Goal: Task Accomplishment & Management: Manage account settings

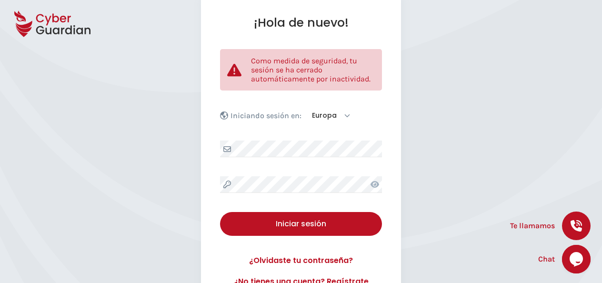
scroll to position [91, 0]
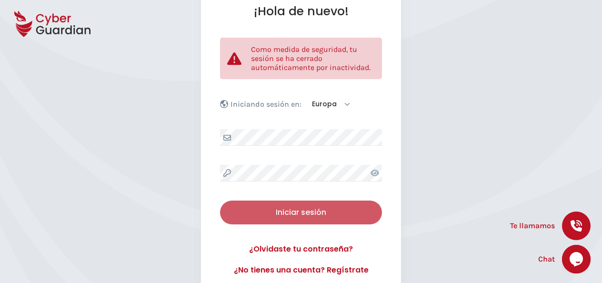
click at [273, 211] on div "Iniciar sesión" at bounding box center [301, 212] width 148 height 11
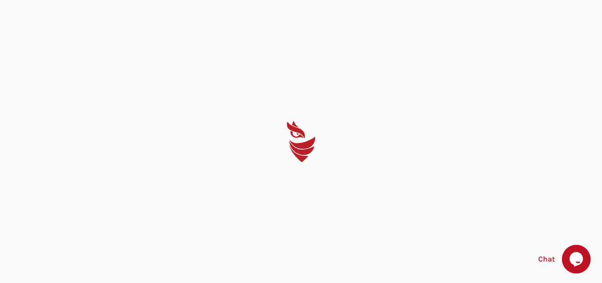
scroll to position [0, 0]
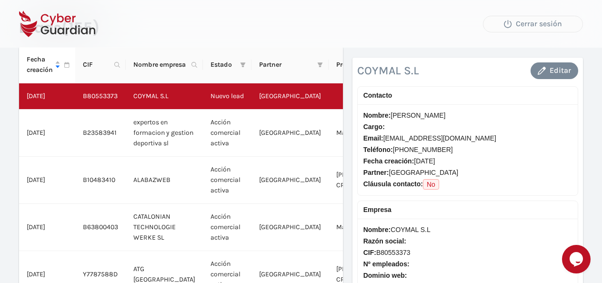
scroll to position [43, 0]
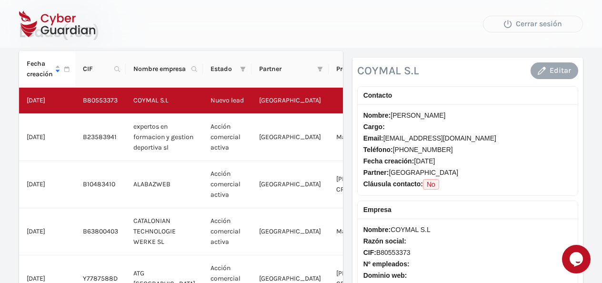
click at [558, 66] on div "Editar" at bounding box center [553, 70] width 33 height 11
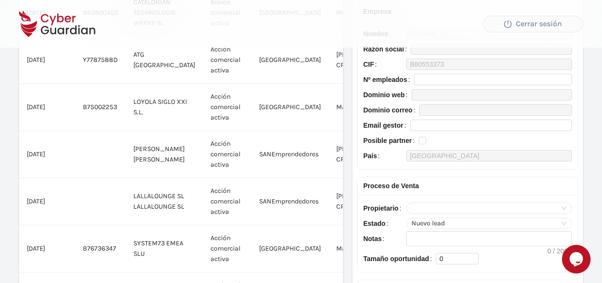
scroll to position [267, 0]
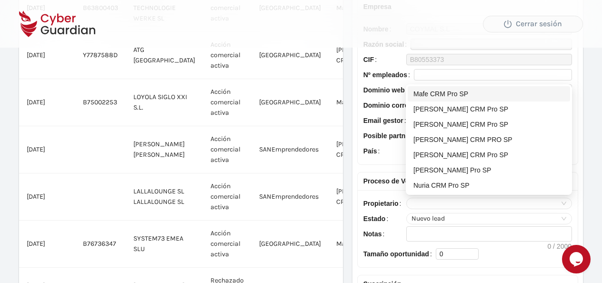
click at [567, 199] on div at bounding box center [489, 203] width 166 height 11
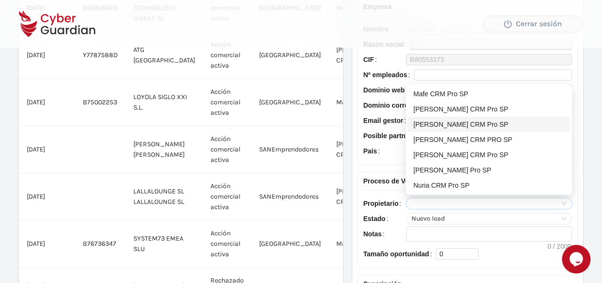
click at [424, 124] on div "[PERSON_NAME] CRM Pro SP" at bounding box center [488, 124] width 151 height 10
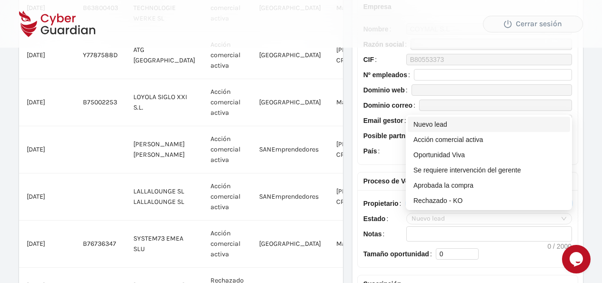
click at [564, 214] on span "Nuevo lead" at bounding box center [488, 218] width 155 height 10
click at [459, 138] on div "Acción comercial activa" at bounding box center [488, 139] width 151 height 10
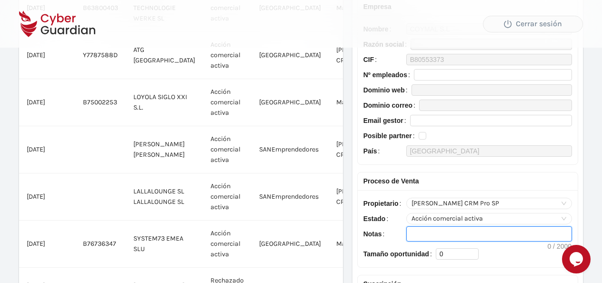
click at [418, 233] on textarea "Notas" at bounding box center [488, 234] width 165 height 14
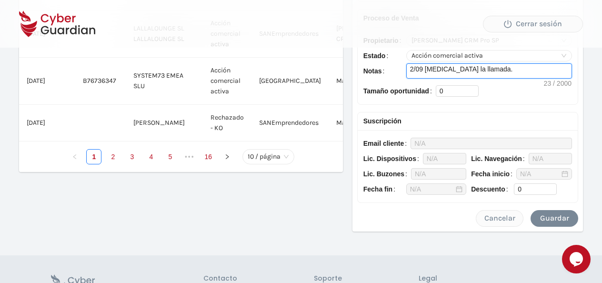
scroll to position [431, 0]
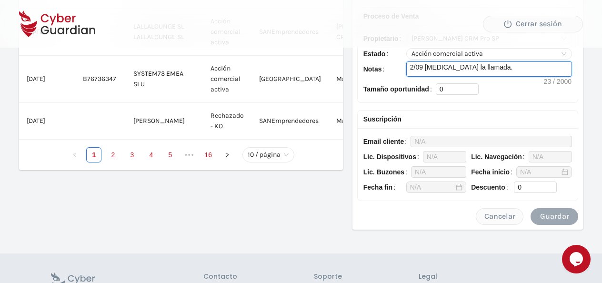
type textarea "2/09 cortan la llamada."
click at [542, 214] on div "Guardar" at bounding box center [553, 215] width 33 height 11
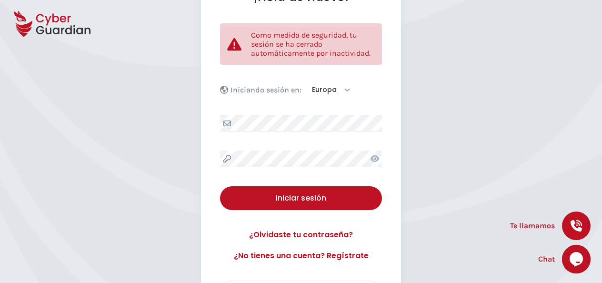
scroll to position [107, 0]
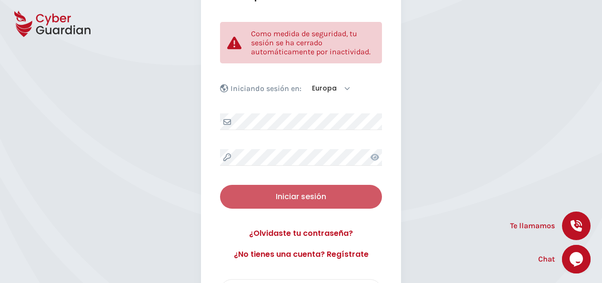
click at [328, 196] on div "Iniciar sesión" at bounding box center [301, 196] width 148 height 11
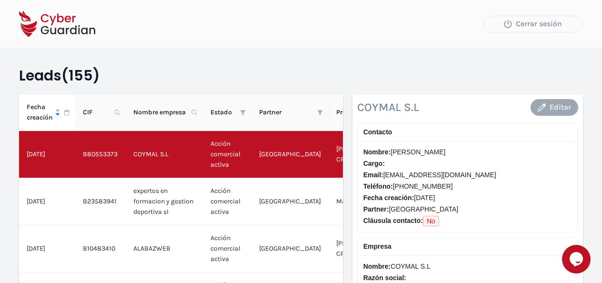
click at [545, 109] on icon "button" at bounding box center [541, 107] width 8 height 8
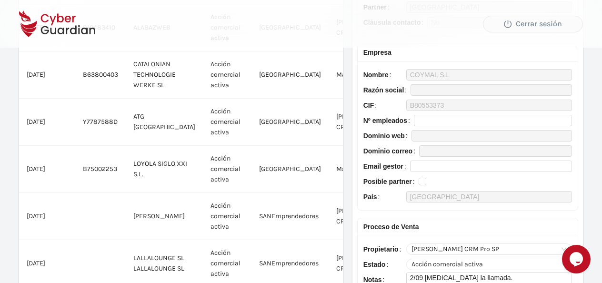
scroll to position [301, 0]
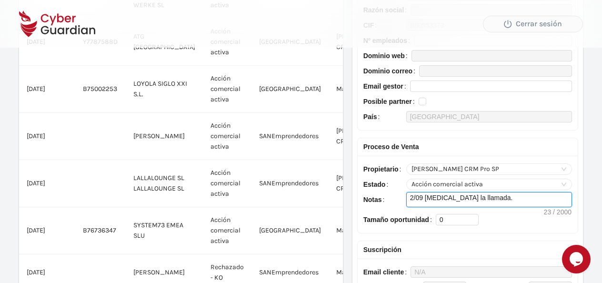
click at [477, 199] on textarea "2/09 cortan la llamada." at bounding box center [488, 199] width 165 height 14
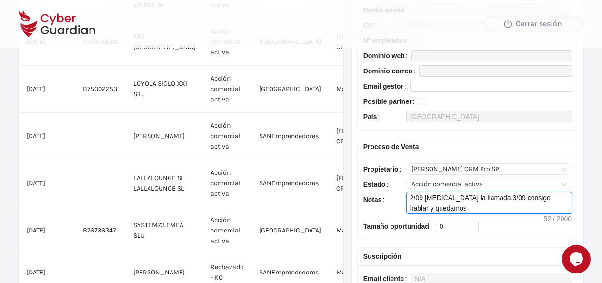
scroll to position [0, 0]
click at [477, 199] on textarea "2/09 [MEDICAL_DATA] la llamada.3/09 consigo hablar y quedamos en hablar a las 1…" at bounding box center [488, 202] width 165 height 21
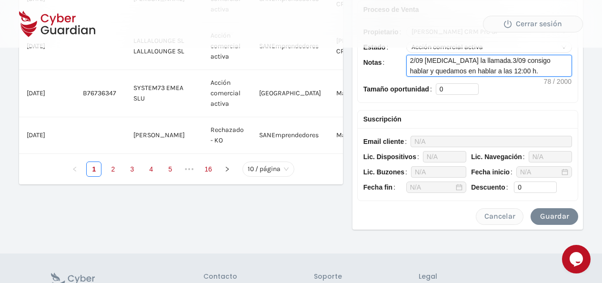
scroll to position [444, 0]
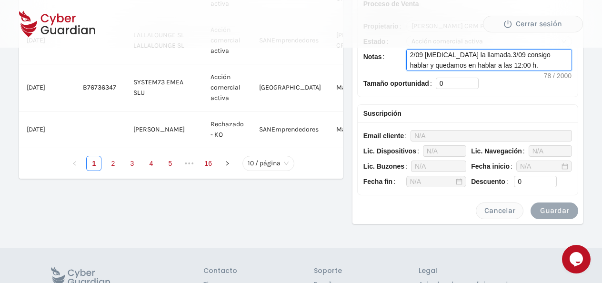
type textarea "2/09 [MEDICAL_DATA] la llamada.3/09 consigo hablar y quedamos en hablar a las 1…"
click at [565, 202] on button "Guardar" at bounding box center [554, 210] width 48 height 17
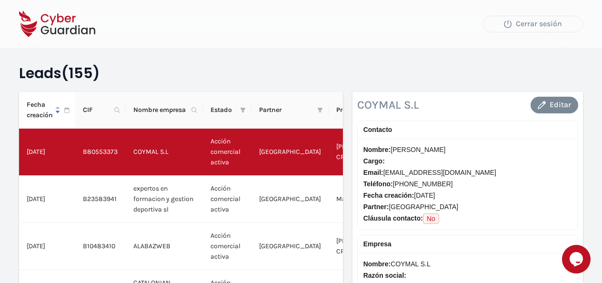
scroll to position [0, 0]
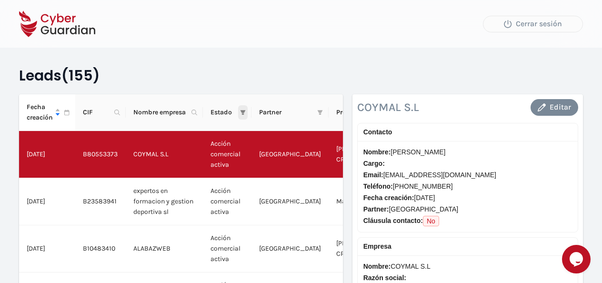
click at [240, 110] on icon "filter" at bounding box center [243, 112] width 6 height 6
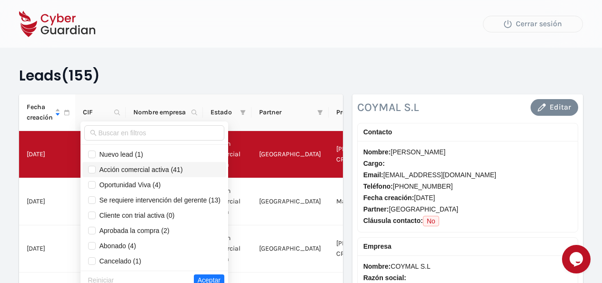
click at [109, 167] on span "Acción comercial activa (41)" at bounding box center [139, 170] width 87 height 8
checkbox input "true"
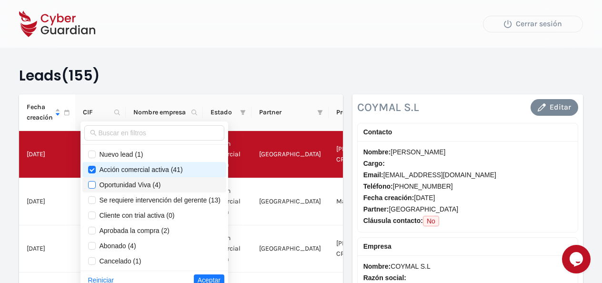
click at [88, 182] on input "checkbox" at bounding box center [92, 185] width 8 height 8
checkbox input "true"
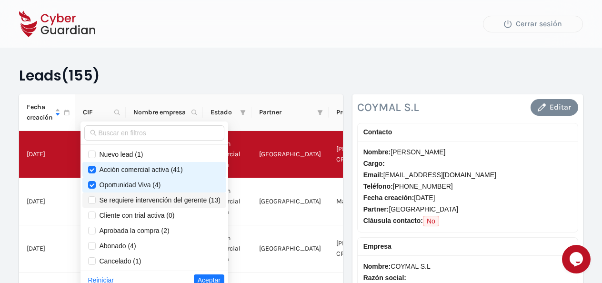
click at [96, 196] on span "Se requiere intervención del gerente (13)" at bounding box center [158, 200] width 125 height 8
checkbox input "true"
click at [204, 277] on span "Aceptar" at bounding box center [209, 280] width 23 height 10
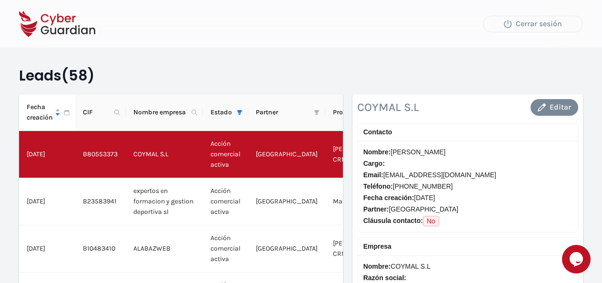
click at [333, 111] on span "Propietario" at bounding box center [355, 112] width 44 height 10
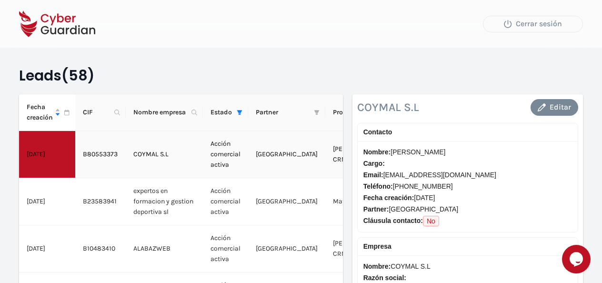
click at [325, 136] on td "Alberto CRM Pro SP" at bounding box center [358, 154] width 67 height 47
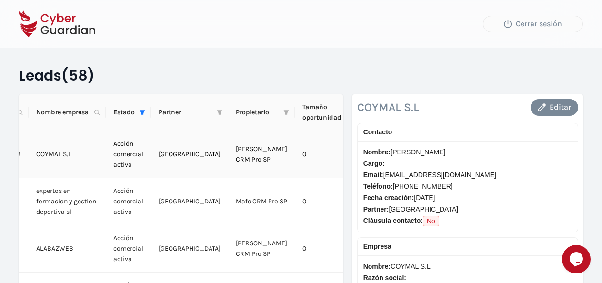
scroll to position [0, 8]
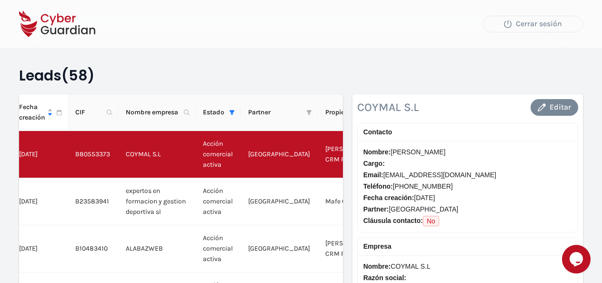
click at [338, 108] on span "Propietario" at bounding box center [347, 112] width 44 height 10
click at [332, 115] on span "Propietario" at bounding box center [347, 112] width 44 height 10
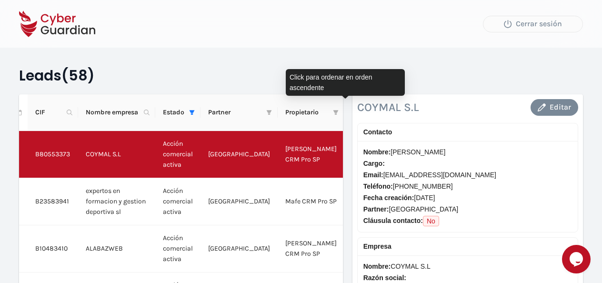
scroll to position [0, 51]
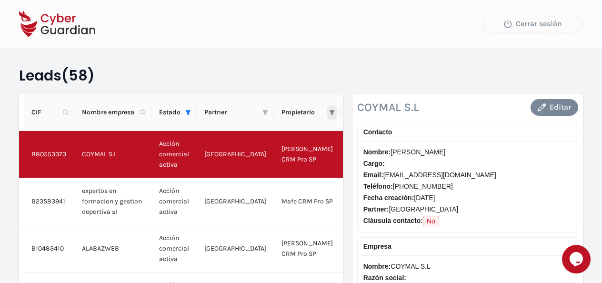
click at [329, 109] on icon "filter" at bounding box center [332, 112] width 6 height 6
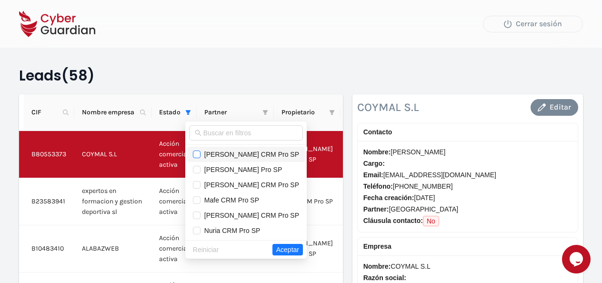
click at [200, 152] on input "checkbox" at bounding box center [197, 154] width 8 height 8
checkbox input "true"
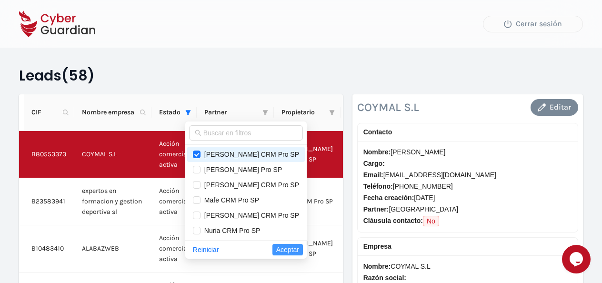
click at [286, 246] on span "Aceptar" at bounding box center [287, 249] width 23 height 10
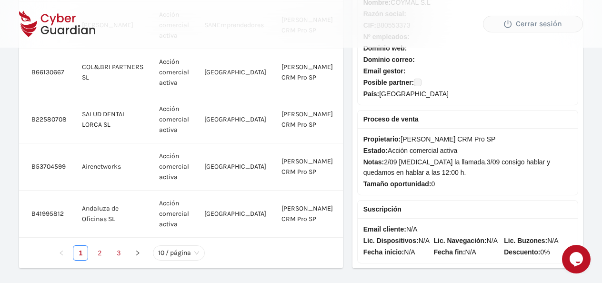
scroll to position [501, 0]
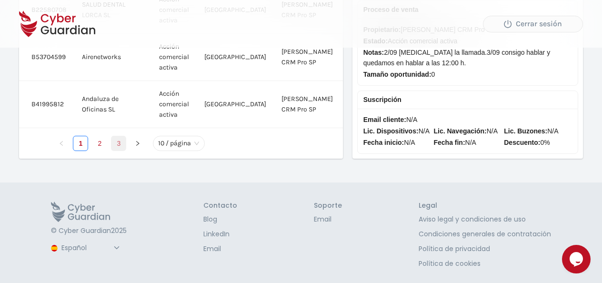
click at [115, 136] on link "3" at bounding box center [118, 143] width 14 height 14
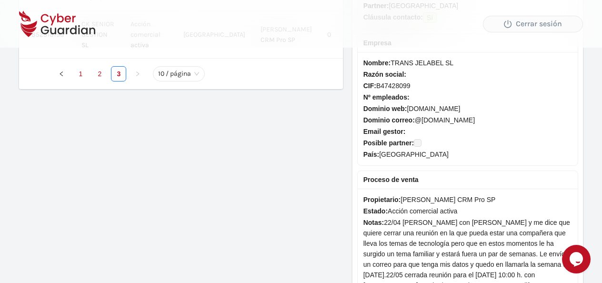
scroll to position [202, 0]
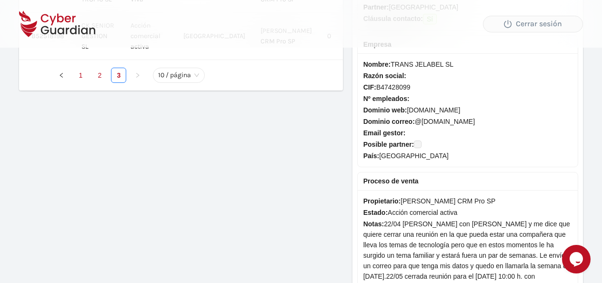
drag, startPoint x: 594, startPoint y: 107, endPoint x: 590, endPoint y: 139, distance: 32.6
click at [590, 139] on div "Leads (23) Fecha creación CIF Nombre empresa Estado Partner Propietario Tamaño …" at bounding box center [301, 128] width 602 height 660
drag, startPoint x: 590, startPoint y: 139, endPoint x: 526, endPoint y: 152, distance: 65.6
click at [526, 152] on span "País: España" at bounding box center [467, 155] width 208 height 10
drag, startPoint x: 601, startPoint y: 148, endPoint x: 607, endPoint y: 81, distance: 66.9
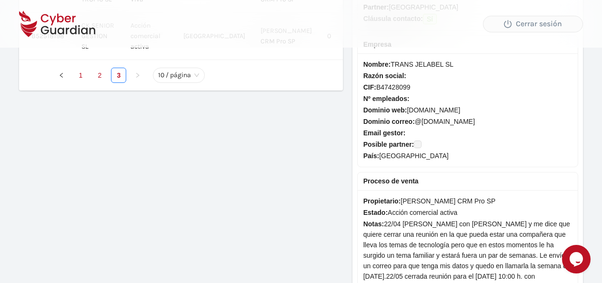
drag, startPoint x: 607, startPoint y: 81, endPoint x: 597, endPoint y: 115, distance: 35.7
click at [597, 115] on div "Leads (23) Fecha creación CIF Nombre empresa Estado Partner Propietario Tamaño …" at bounding box center [301, 128] width 602 height 660
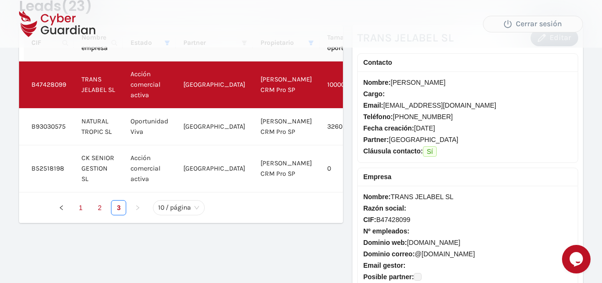
scroll to position [80, 0]
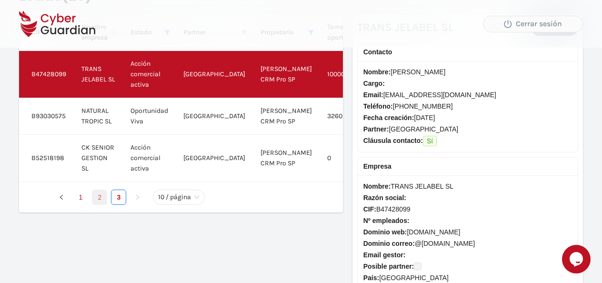
click at [103, 194] on link "2" at bounding box center [99, 197] width 14 height 14
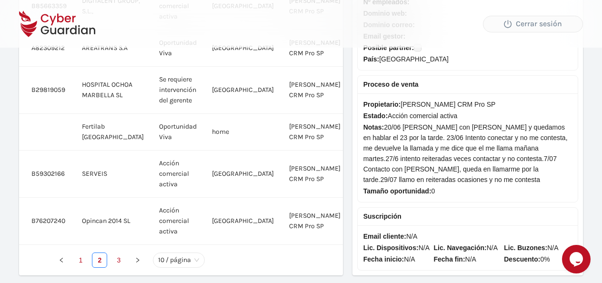
scroll to position [368, 0]
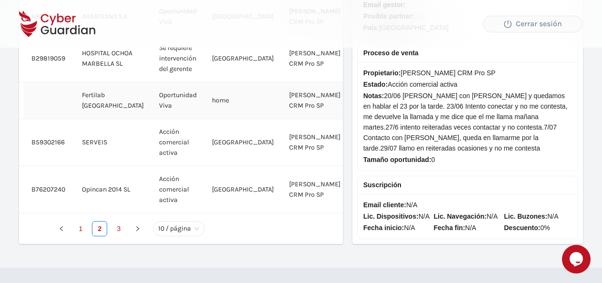
click at [92, 108] on td "Fertilab Barcelona" at bounding box center [112, 100] width 77 height 37
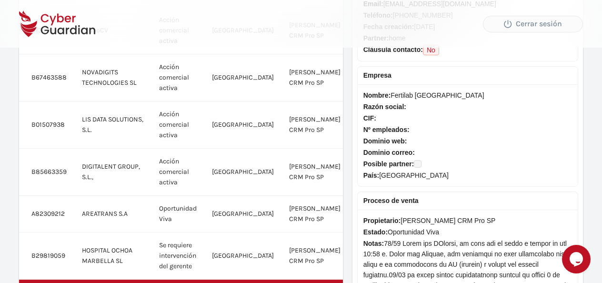
scroll to position [0, 0]
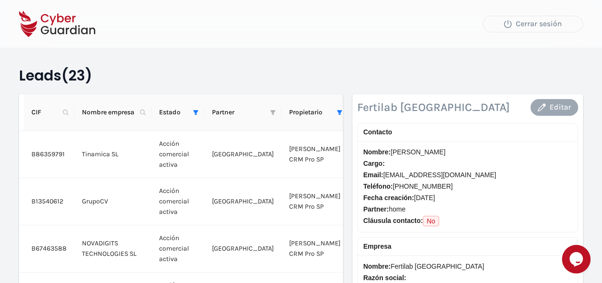
click at [546, 103] on div "Editar" at bounding box center [553, 106] width 33 height 11
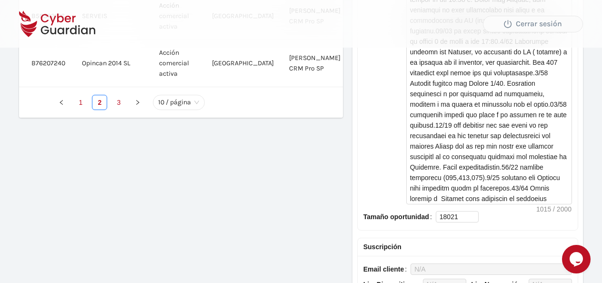
scroll to position [495, 0]
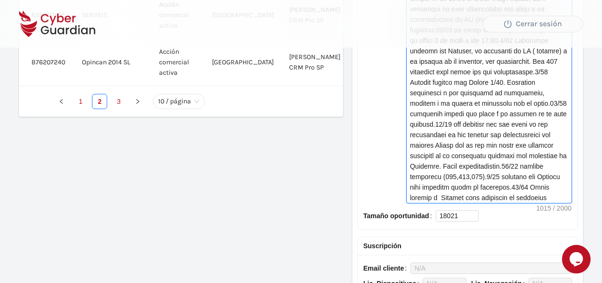
click at [546, 193] on textarea "Notas" at bounding box center [488, 93] width 165 height 220
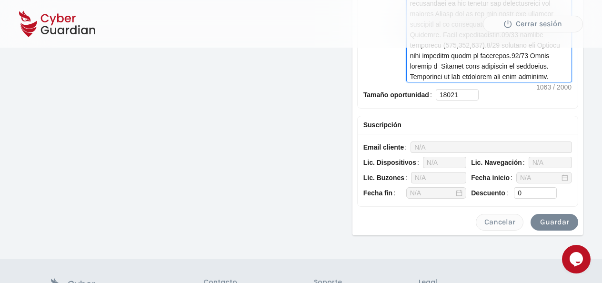
scroll to position [627, 0]
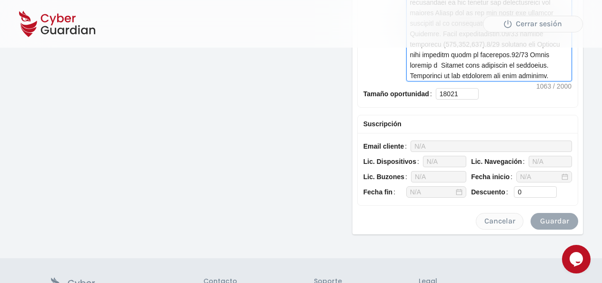
type textarea "22/05 Hablo con LLorenç, me pide que le llame a partir de las 15:00 h. Hablo co…"
click at [561, 216] on div "Guardar" at bounding box center [553, 220] width 33 height 11
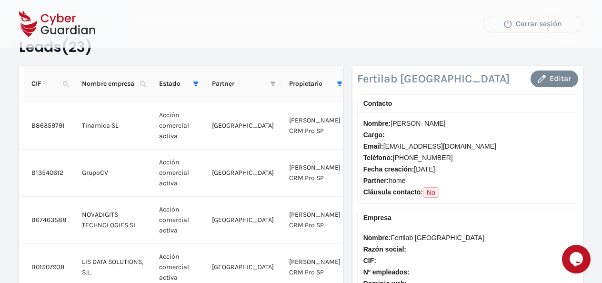
scroll to position [26, 0]
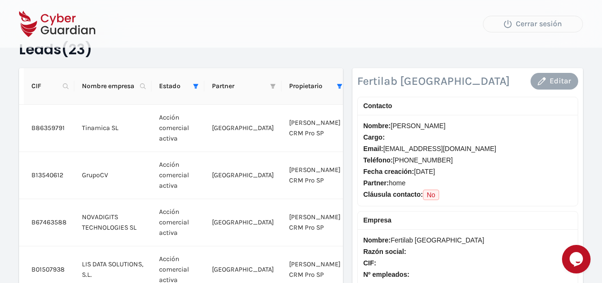
click at [562, 77] on div "Editar" at bounding box center [553, 80] width 33 height 11
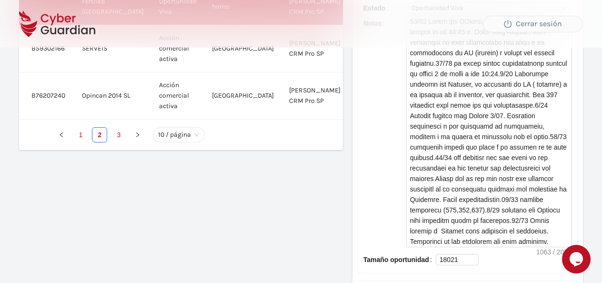
scroll to position [463, 0]
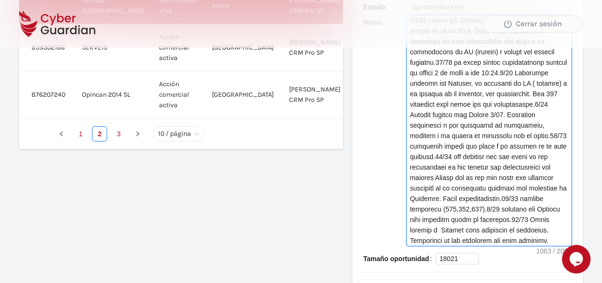
click at [410, 235] on textarea "Notas" at bounding box center [488, 130] width 165 height 230
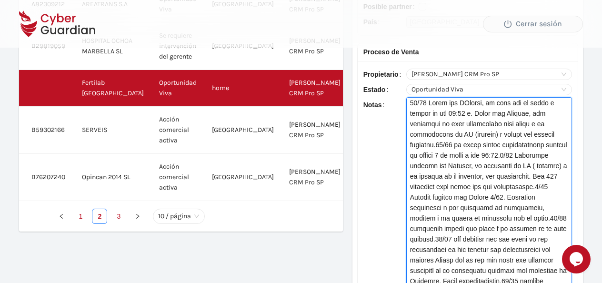
scroll to position [318, 0]
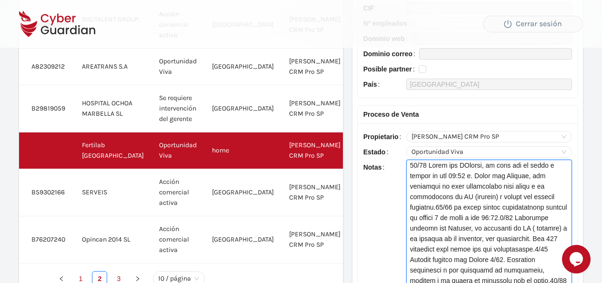
click at [564, 152] on span "Oportunidad Viva" at bounding box center [488, 152] width 155 height 10
type textarea "22/05 Hablo con LLorenç, me pide que le llame a partir de las 15:00 h. Hablo co…"
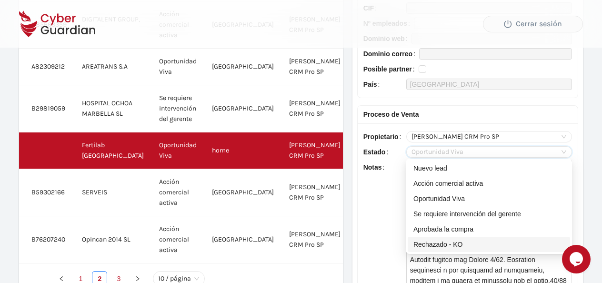
click at [438, 244] on div "Rechazado - KO" at bounding box center [488, 244] width 151 height 10
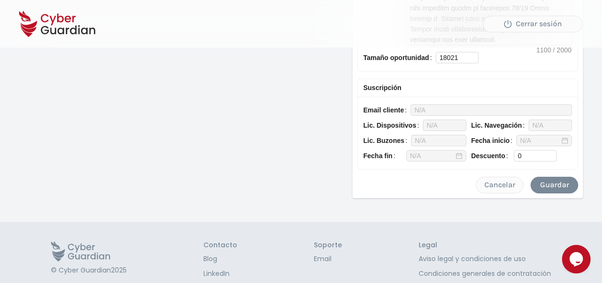
scroll to position [682, 0]
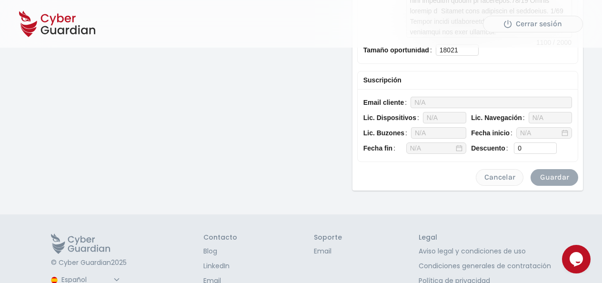
click at [556, 174] on div "Guardar" at bounding box center [553, 176] width 33 height 11
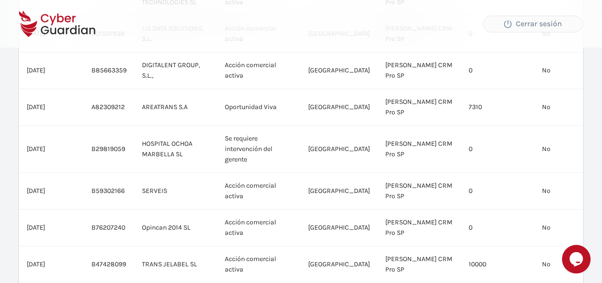
scroll to position [219, 0]
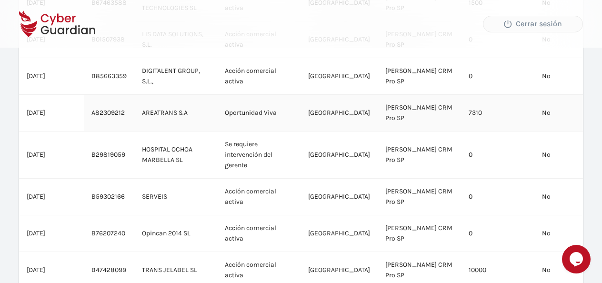
click at [182, 113] on td "AREATRANS S.A" at bounding box center [175, 113] width 82 height 37
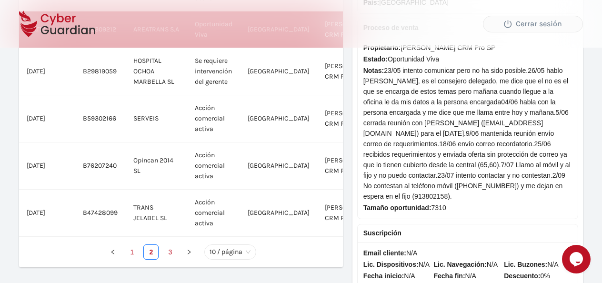
scroll to position [356, 0]
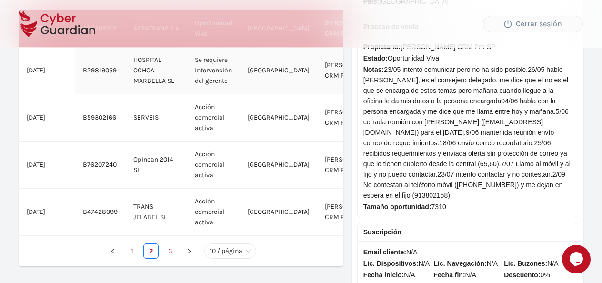
click at [161, 67] on td "HOSPITAL OCHOA MARBELLA SL" at bounding box center [156, 70] width 61 height 47
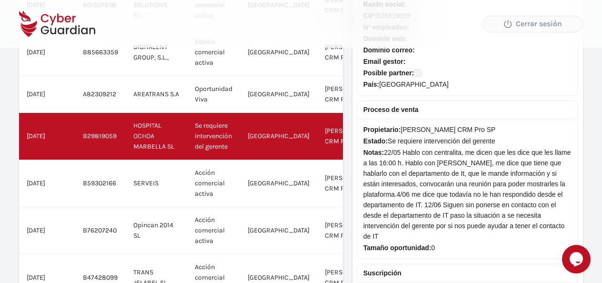
scroll to position [293, 0]
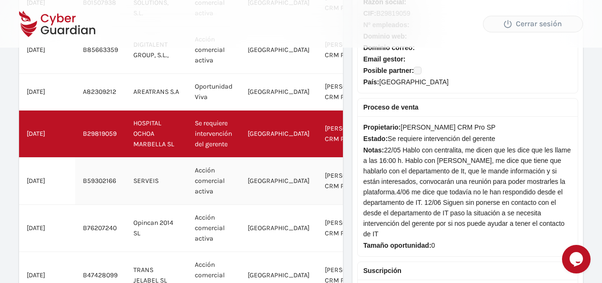
click at [228, 174] on td "Acción comercial activa" at bounding box center [213, 181] width 53 height 47
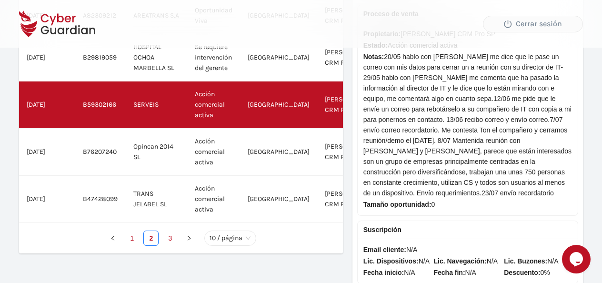
scroll to position [419, 0]
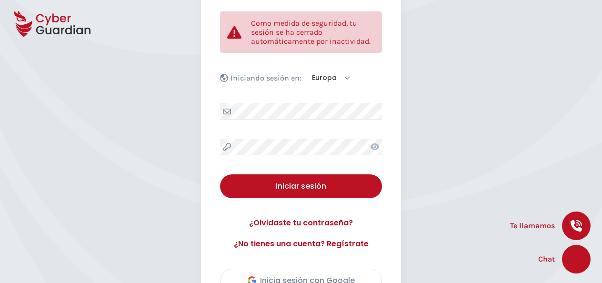
scroll to position [148, 0]
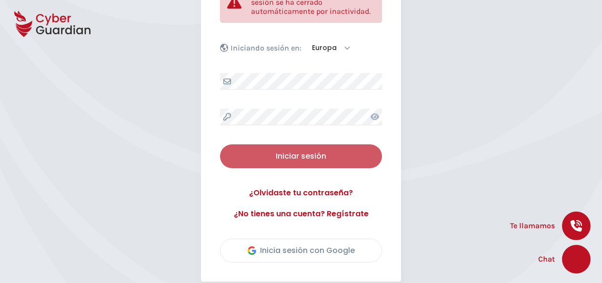
click at [325, 155] on div "Iniciar sesión" at bounding box center [301, 155] width 148 height 11
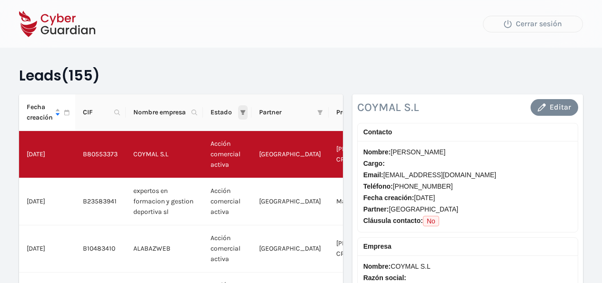
click at [240, 112] on icon "filter" at bounding box center [243, 112] width 6 height 6
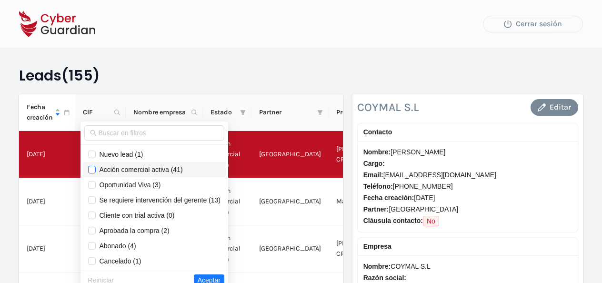
click at [92, 169] on input "checkbox" at bounding box center [92, 170] width 8 height 8
checkbox input "true"
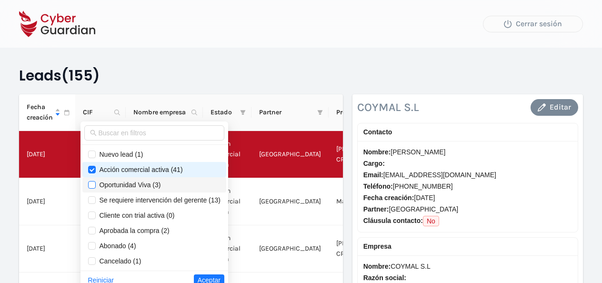
click at [89, 183] on input "checkbox" at bounding box center [92, 185] width 8 height 8
checkbox input "true"
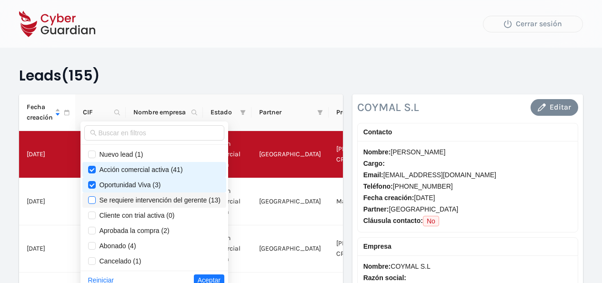
click at [88, 201] on input "checkbox" at bounding box center [92, 200] width 8 height 8
checkbox input "true"
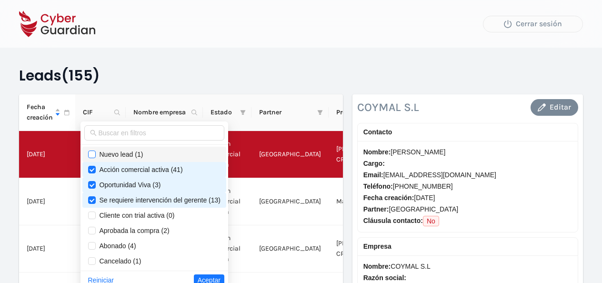
click at [92, 154] on input "checkbox" at bounding box center [92, 154] width 8 height 8
checkbox input "true"
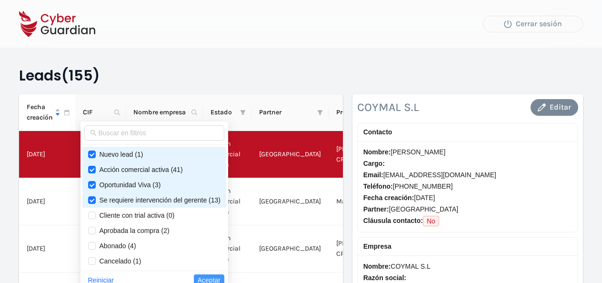
click at [208, 275] on span "Aceptar" at bounding box center [209, 280] width 23 height 10
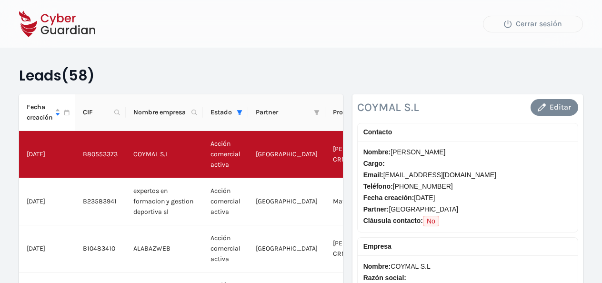
click at [337, 119] on th "Propietario" at bounding box center [358, 112] width 67 height 37
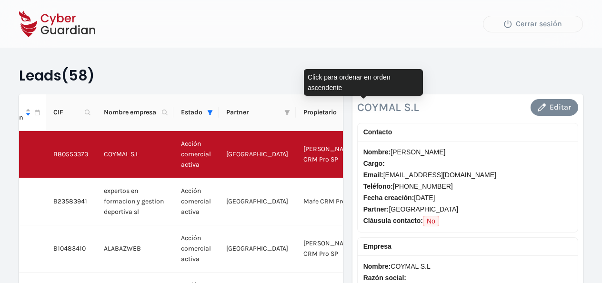
scroll to position [0, 33]
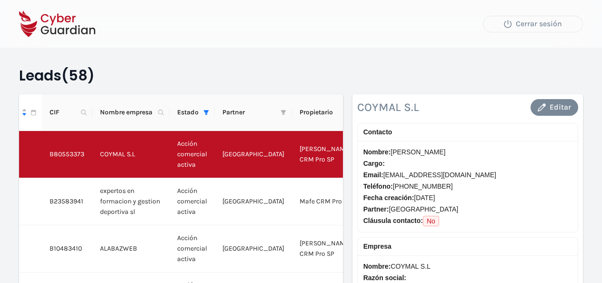
click at [347, 112] on icon "filter" at bounding box center [350, 112] width 6 height 6
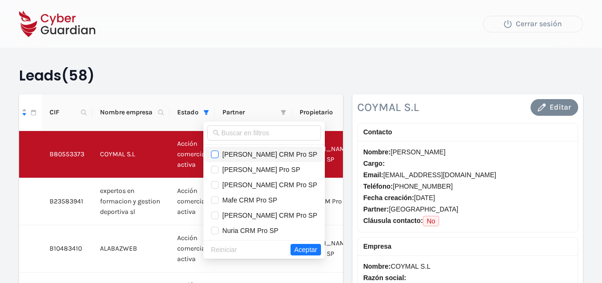
click at [218, 154] on input "checkbox" at bounding box center [215, 154] width 8 height 8
checkbox input "true"
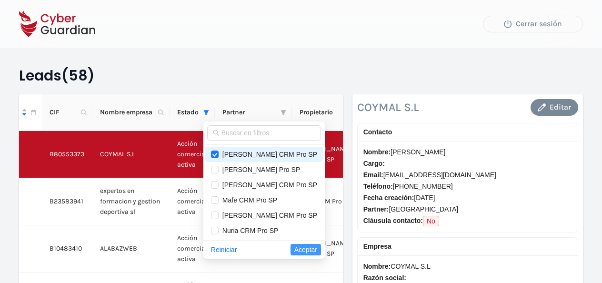
click at [309, 244] on span "Aceptar" at bounding box center [305, 249] width 23 height 10
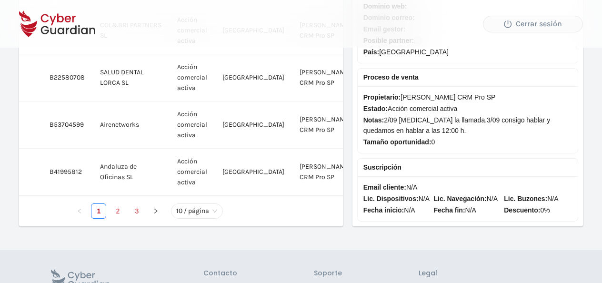
scroll to position [409, 0]
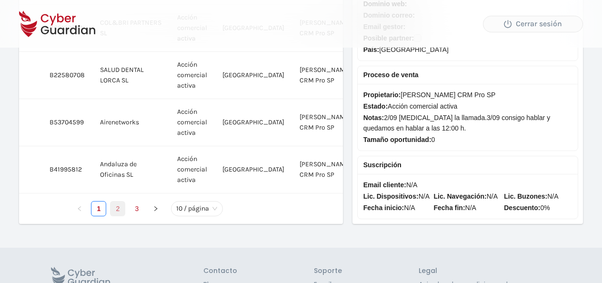
click at [119, 216] on link "2" at bounding box center [117, 208] width 14 height 14
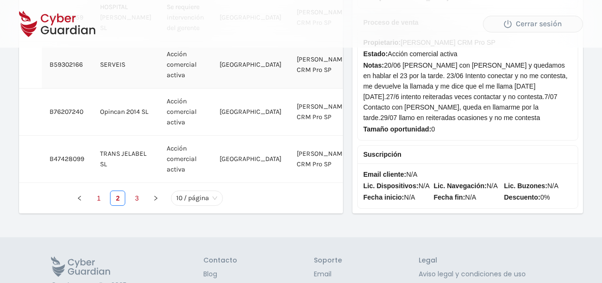
click at [98, 67] on td "SERVEIS" at bounding box center [125, 64] width 67 height 47
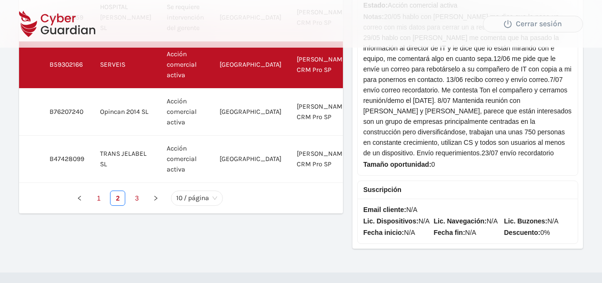
click at [535, 137] on span "Notas: 20/05 hablo con Jordi me dice que le pase un correo con mis datos para c…" at bounding box center [467, 84] width 208 height 147
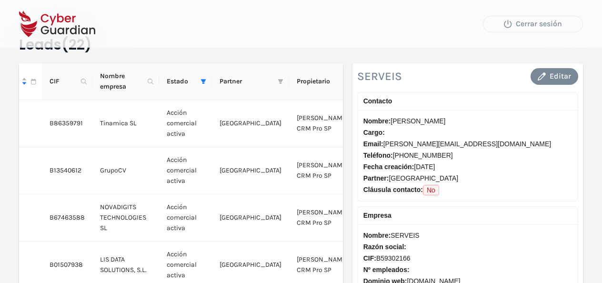
scroll to position [30, 0]
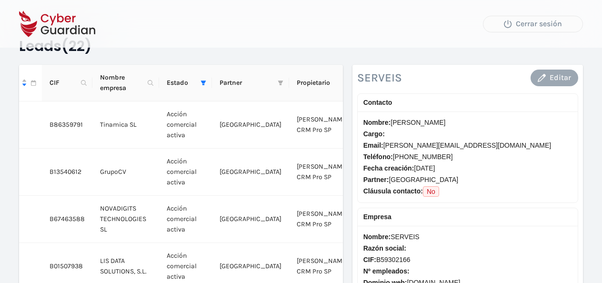
click at [555, 74] on div "Editar" at bounding box center [553, 77] width 33 height 11
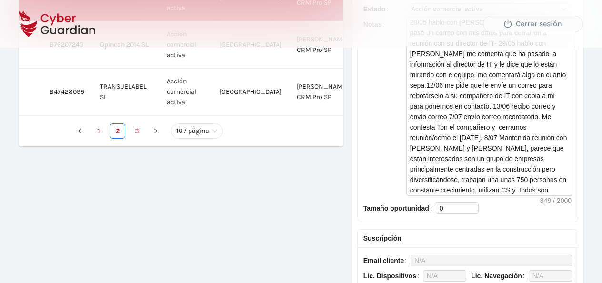
scroll to position [482, 0]
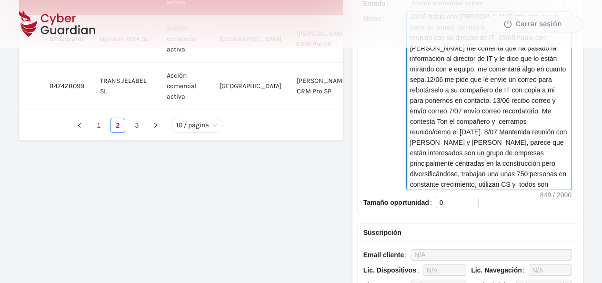
click at [549, 181] on textarea "20/05 hablo con Jordi me dice que le pase un correo con mis datos para cerrar u…" at bounding box center [488, 100] width 165 height 178
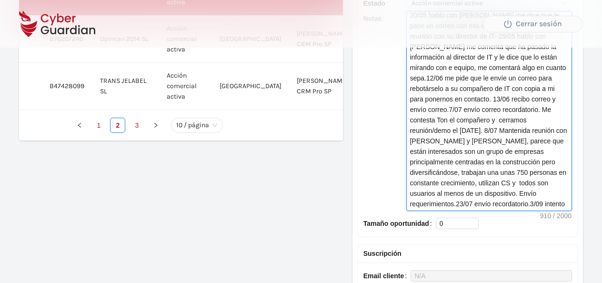
scroll to position [0, 0]
click at [422, 202] on textarea "20/05 hablo con Jordi me dice que le pase un correo con mis datos para cerrar u…" at bounding box center [488, 110] width 165 height 199
click at [464, 202] on textarea "20/05 hablo con Jordi me dice que le pase un correo con mis datos para cerrar u…" at bounding box center [488, 110] width 165 height 199
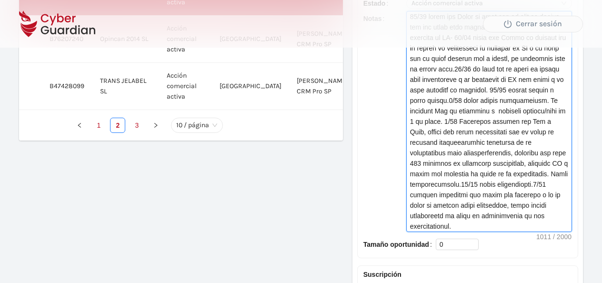
click at [430, 214] on textarea "Notas" at bounding box center [488, 121] width 165 height 220
click at [469, 209] on textarea "Notas" at bounding box center [488, 121] width 165 height 220
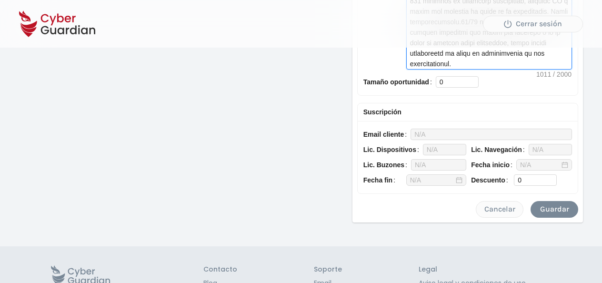
scroll to position [651, 0]
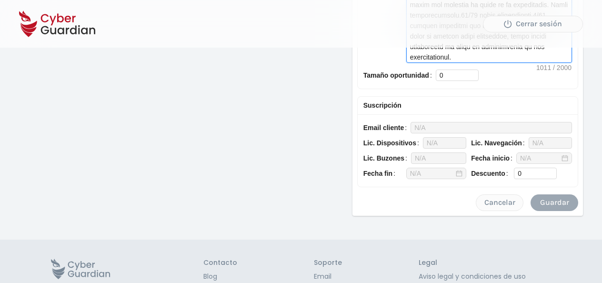
type textarea "20/05 hablo con Jordi me dice que le pase un correo con mis datos para cerrar u…"
click at [555, 197] on div "Guardar" at bounding box center [553, 202] width 33 height 11
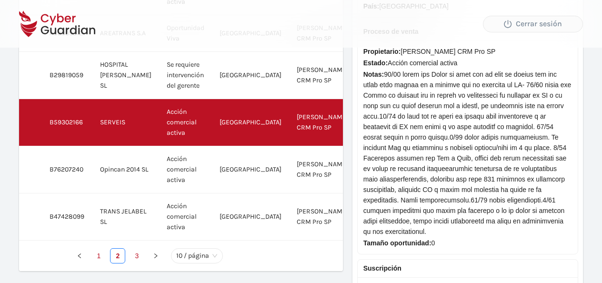
scroll to position [340, 0]
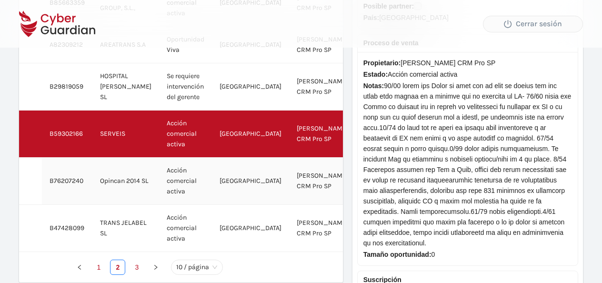
click at [72, 184] on td "B76207240" at bounding box center [67, 181] width 50 height 47
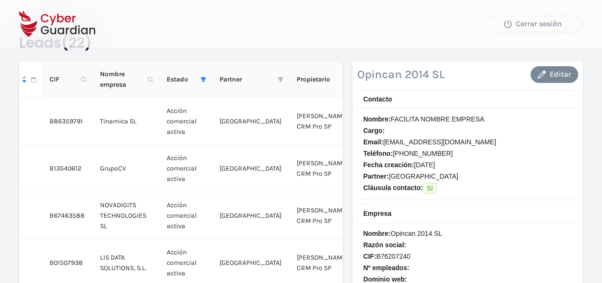
scroll to position [0, 0]
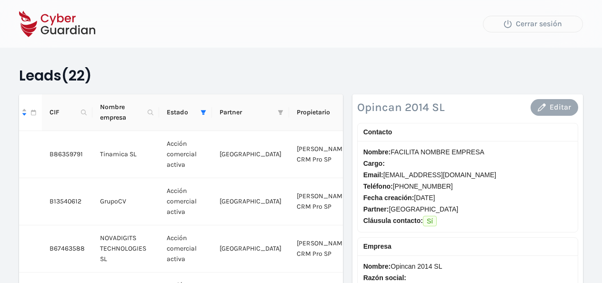
click at [544, 100] on button "Editar" at bounding box center [554, 107] width 48 height 17
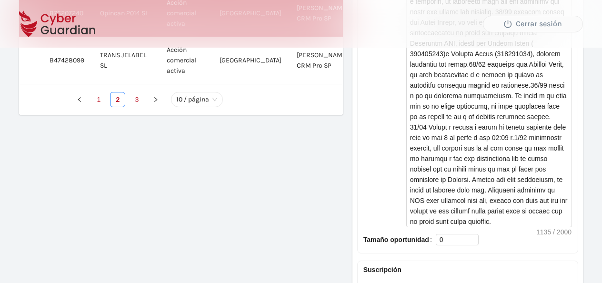
scroll to position [513, 0]
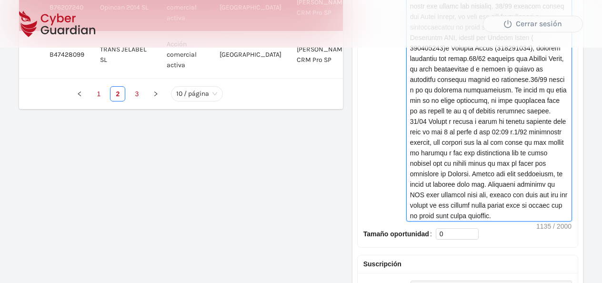
click at [530, 214] on textarea "Notas" at bounding box center [488, 100] width 165 height 241
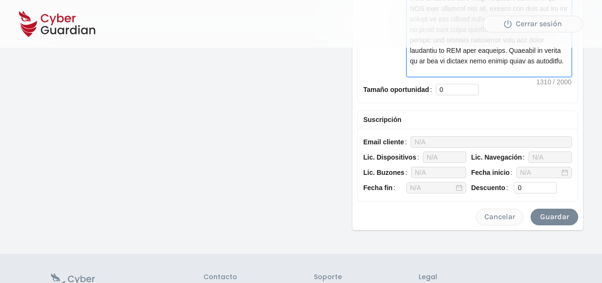
scroll to position [700, 0]
type textarea "20/05 es una empresa en liquidación intento contactar y comunica, en cualquier …"
click at [553, 211] on div "Guardar" at bounding box center [553, 215] width 33 height 11
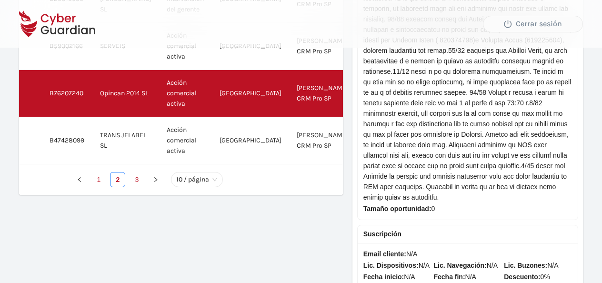
scroll to position [416, 0]
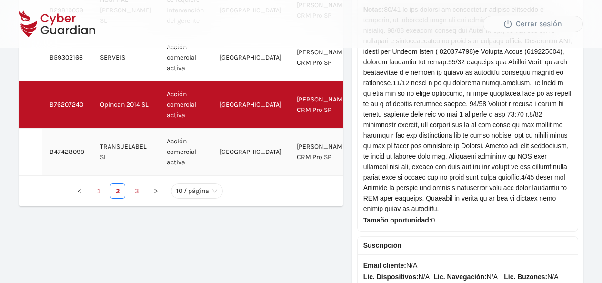
click at [140, 143] on td "TRANS JELABEL SL" at bounding box center [125, 152] width 67 height 47
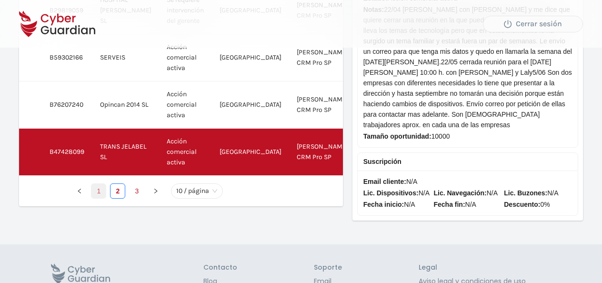
click at [99, 188] on link "1" at bounding box center [98, 191] width 14 height 14
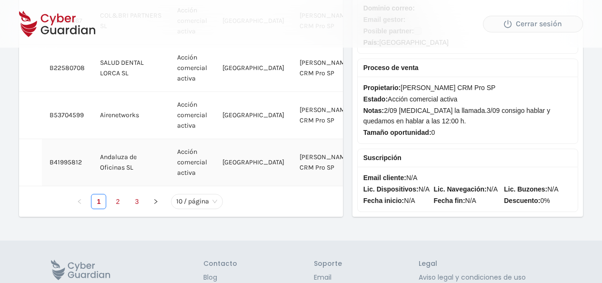
click at [114, 179] on td "Andaluza de Oficinas SL" at bounding box center [130, 162] width 77 height 47
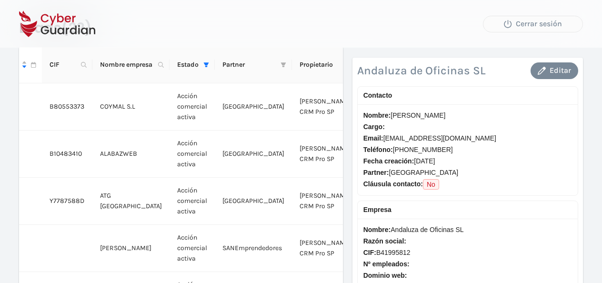
scroll to position [45, 0]
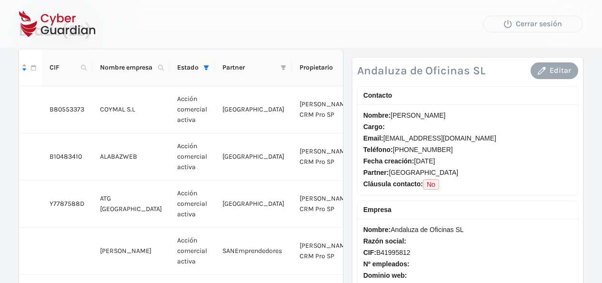
click at [548, 71] on div "Editar" at bounding box center [553, 70] width 33 height 11
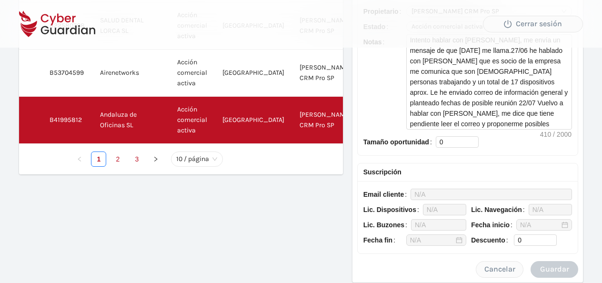
scroll to position [461, 0]
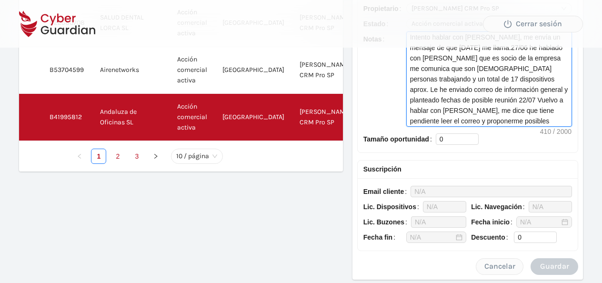
click at [489, 114] on textarea "Intento hablar con Javier Muñoz, me envía un mensaje de que mañana me llama.27/…" at bounding box center [488, 79] width 165 height 94
click at [489, 124] on textarea "Intento hablar con Javier Muñoz, me envía un mensaje de que mañana me llama.27/…" at bounding box center [488, 79] width 165 height 94
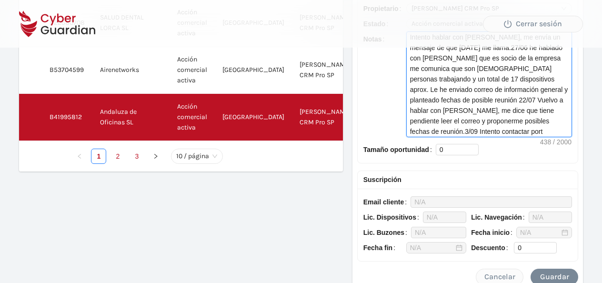
scroll to position [0, 0]
click at [422, 131] on textarea "Intento hablar con Javier Muñoz, me envía un mensaje de que mañana me llama.27/…" at bounding box center [488, 84] width 165 height 105
type textarea "Intento hablar con Javier Muñoz, me envía un mensaje de que mañana me llama.27/…"
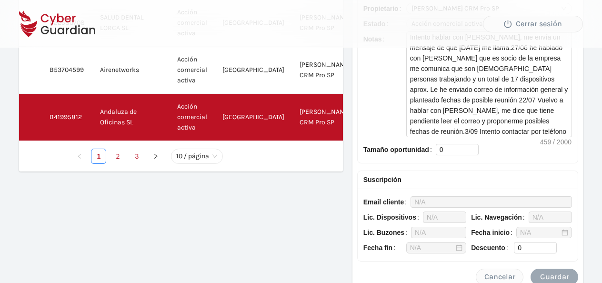
click at [538, 271] on div "Guardar" at bounding box center [553, 276] width 33 height 11
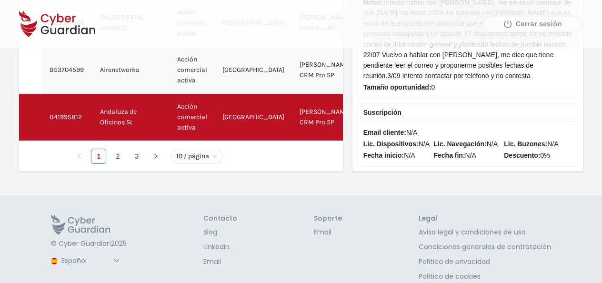
click at [169, 80] on td "Acción comercial activa" at bounding box center [191, 70] width 45 height 47
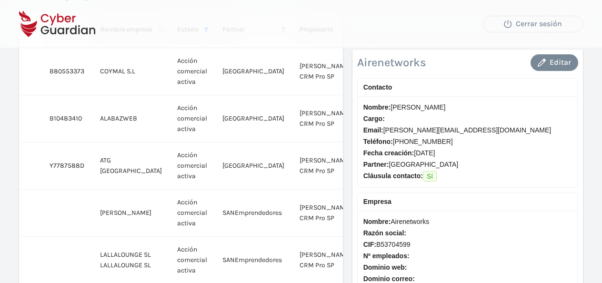
scroll to position [59, 0]
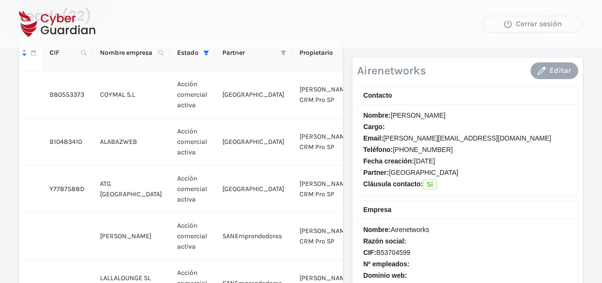
click at [559, 67] on div "Editar" at bounding box center [553, 70] width 33 height 11
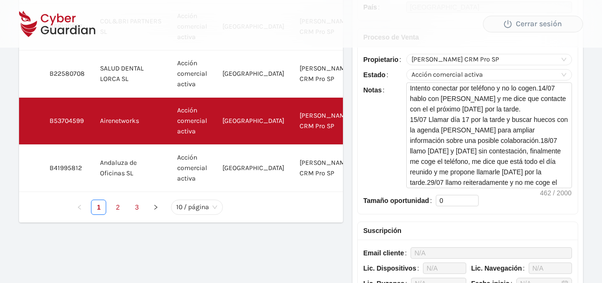
scroll to position [412, 0]
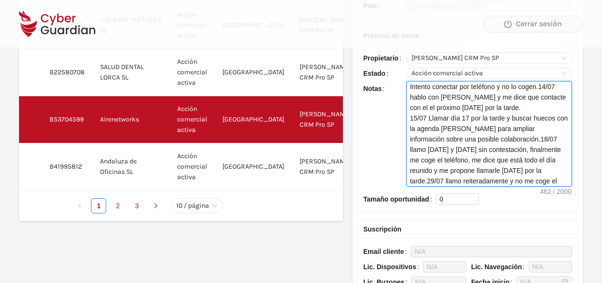
click at [472, 181] on textarea "Intento conectar por teléfono y no lo cogen.14/07 hablo con Zigor y me dice que…" at bounding box center [488, 133] width 165 height 105
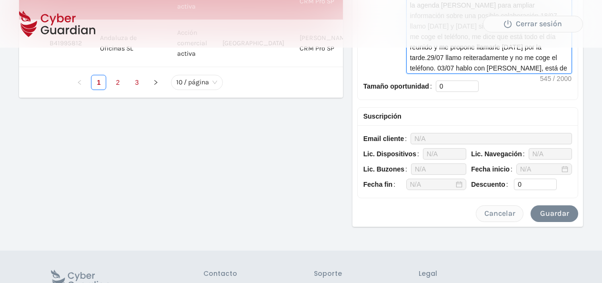
scroll to position [541, 0]
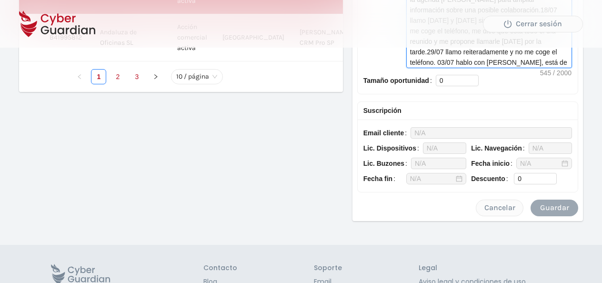
type textarea "Intento conectar por teléfono y no lo cogen.14/07 hablo con Zigor y me dice que…"
click at [561, 203] on div "Guardar" at bounding box center [553, 207] width 33 height 11
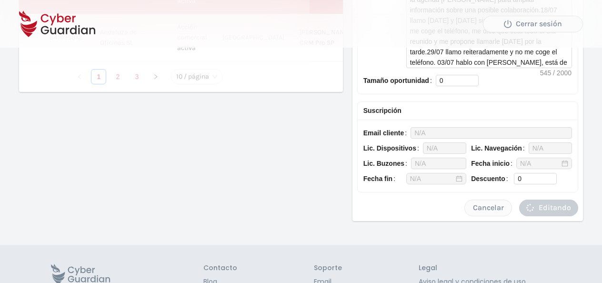
scroll to position [501, 0]
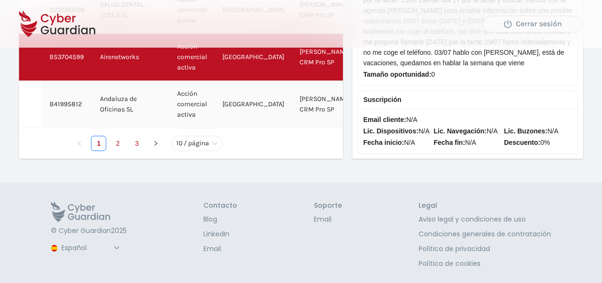
click at [174, 96] on td "Acción comercial activa" at bounding box center [191, 104] width 45 height 47
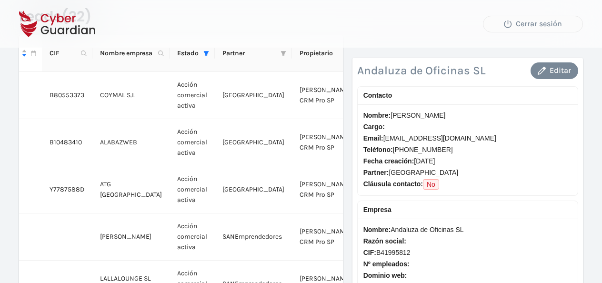
scroll to position [48, 0]
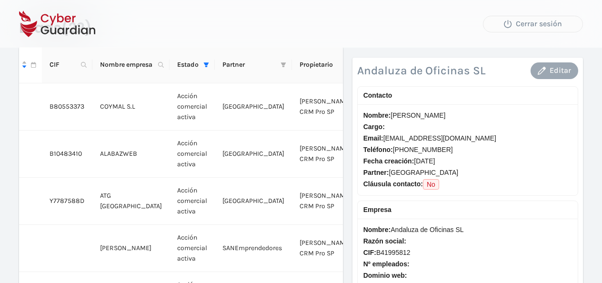
click at [562, 68] on div "Editar" at bounding box center [553, 70] width 33 height 11
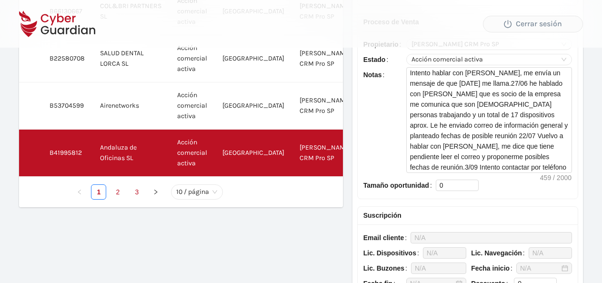
scroll to position [432, 0]
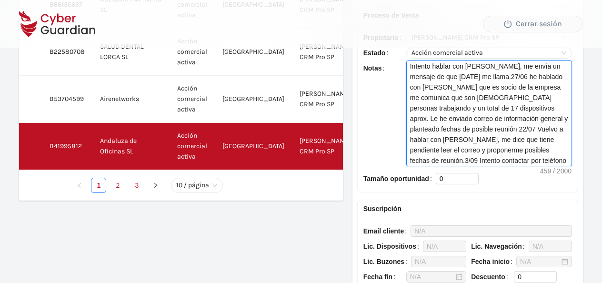
click at [478, 158] on textarea "Intento hablar con Javier Muñoz, me envía un mensaje de que mañana me llama.27/…" at bounding box center [488, 113] width 165 height 105
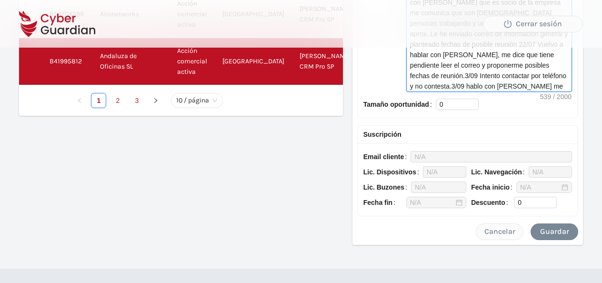
scroll to position [550, 0]
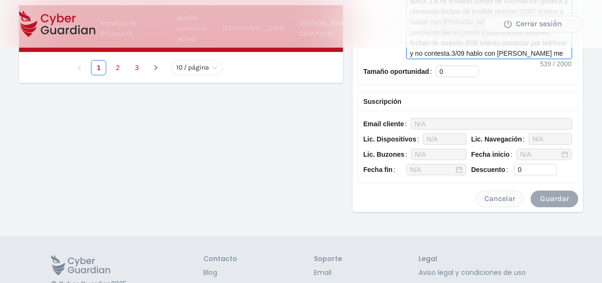
type textarea "Intento hablar con Javier Muñoz, me envía un mensaje de que mañana me llama.27/…"
click at [555, 194] on div "Guardar" at bounding box center [553, 198] width 33 height 11
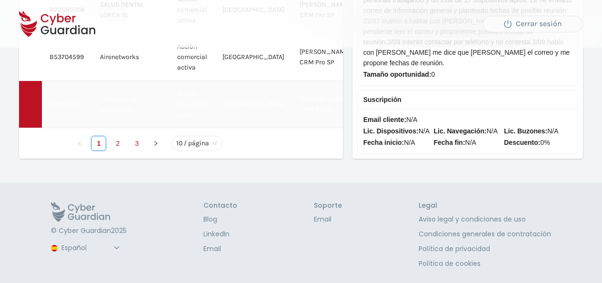
scroll to position [501, 0]
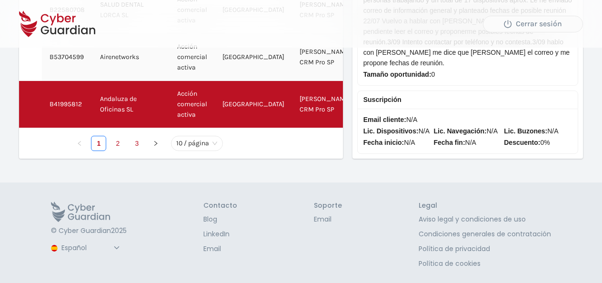
click at [126, 53] on td "Airenetworks" at bounding box center [130, 57] width 77 height 47
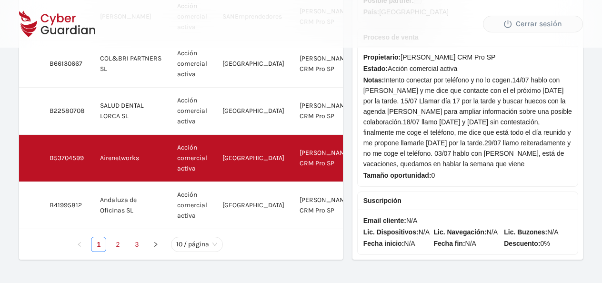
scroll to position [363, 0]
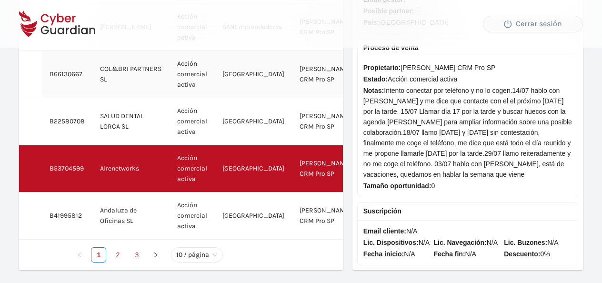
click at [136, 91] on td "COL&BRI PARTNERS SL" at bounding box center [130, 74] width 77 height 47
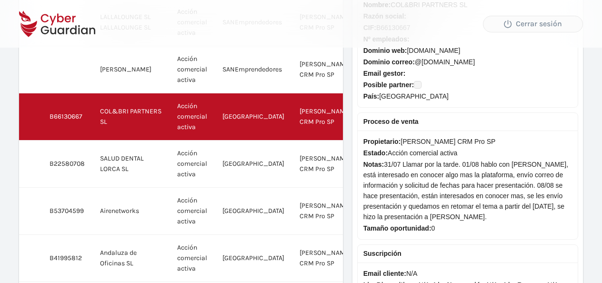
scroll to position [295, 0]
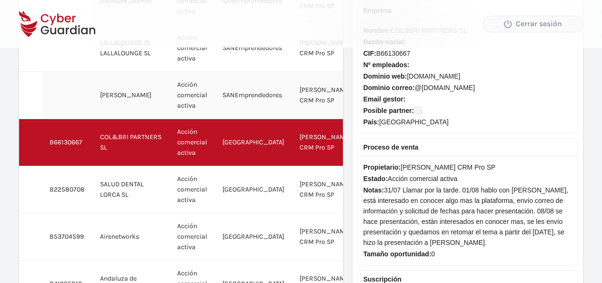
click at [132, 108] on td "FABIAN CELSO SANCHEZ SERRANO" at bounding box center [130, 95] width 77 height 47
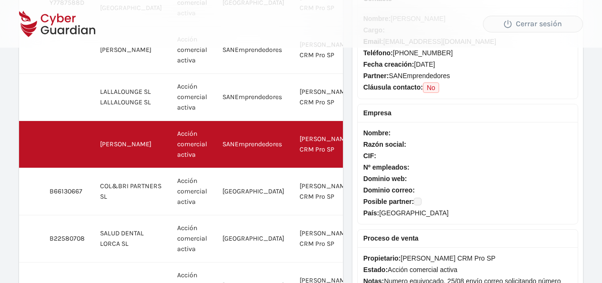
scroll to position [234, 0]
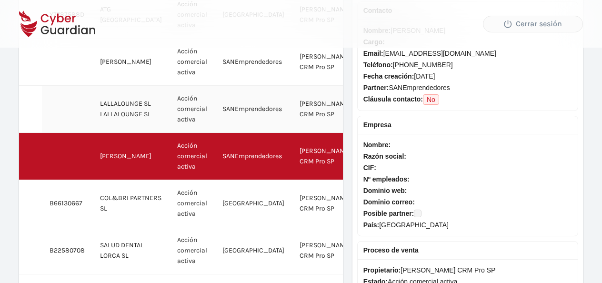
click at [169, 109] on td "Acción comercial activa" at bounding box center [191, 109] width 45 height 47
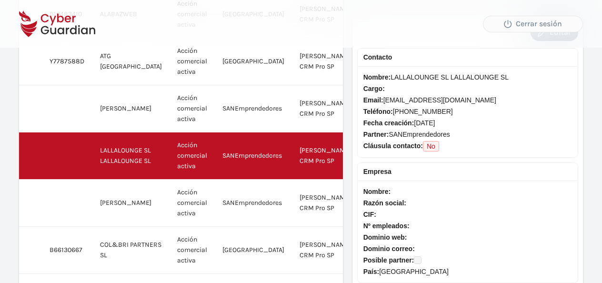
scroll to position [179, 0]
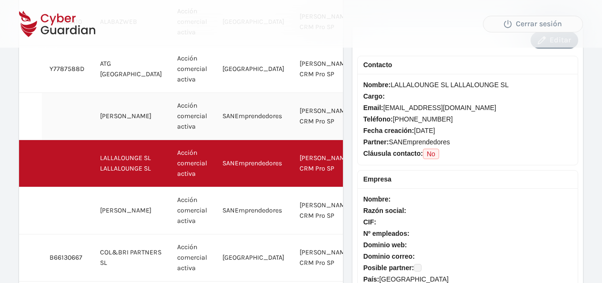
click at [135, 115] on td "ADRIAN ARTURO LEIVA RAMOS" at bounding box center [130, 116] width 77 height 47
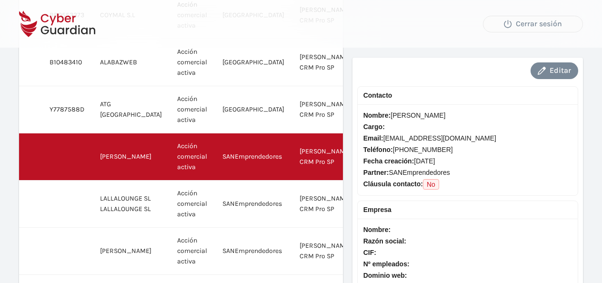
scroll to position [118, 0]
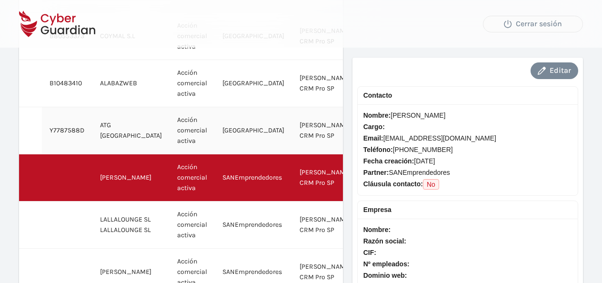
click at [169, 127] on td "Acción comercial activa" at bounding box center [191, 130] width 45 height 47
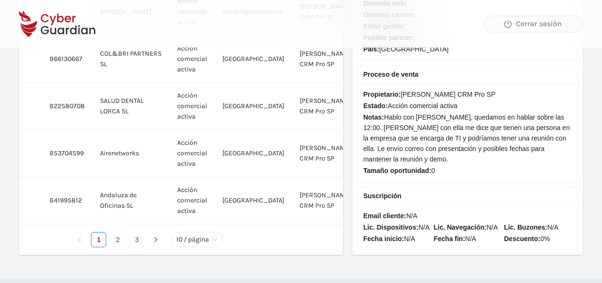
scroll to position [380, 0]
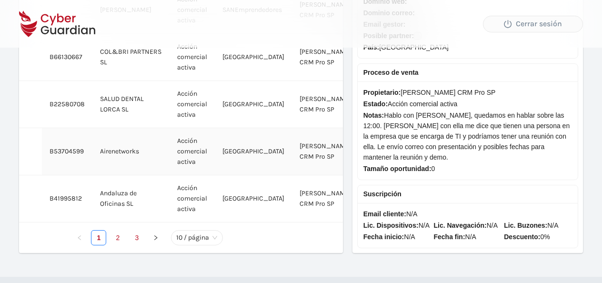
click at [116, 166] on td "Airenetworks" at bounding box center [130, 151] width 77 height 47
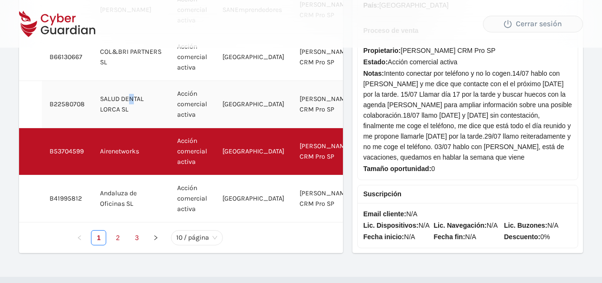
drag, startPoint x: 605, startPoint y: 179, endPoint x: 110, endPoint y: 126, distance: 497.4
click at [110, 126] on td "SALUD DENTAL LORCA SL" at bounding box center [130, 104] width 77 height 47
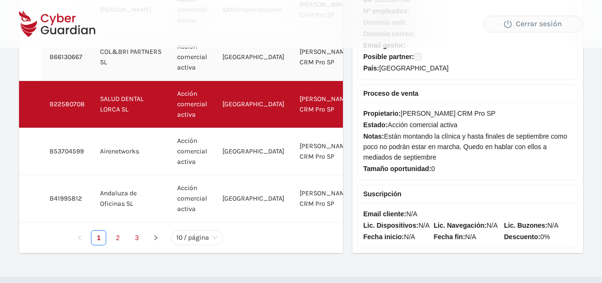
drag, startPoint x: 110, startPoint y: 126, endPoint x: 96, endPoint y: 77, distance: 50.6
click at [96, 77] on td "COL&BRI PARTNERS SL" at bounding box center [130, 57] width 77 height 47
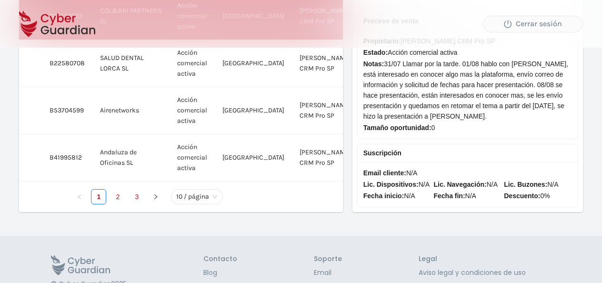
scroll to position [501, 0]
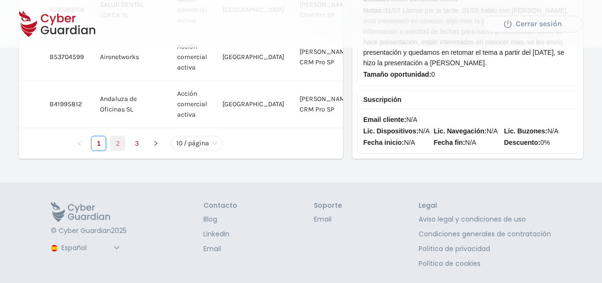
click at [114, 136] on link "2" at bounding box center [117, 143] width 14 height 14
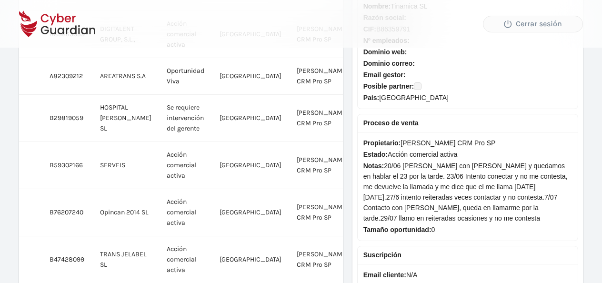
scroll to position [288, 0]
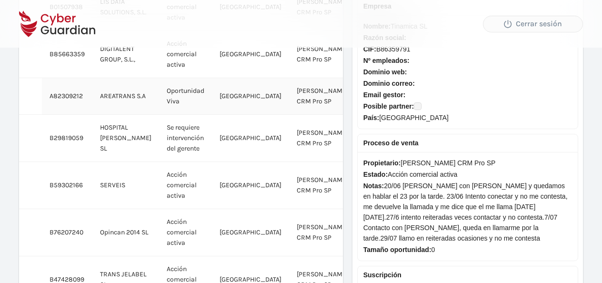
click at [122, 98] on td "AREATRANS S.A" at bounding box center [125, 96] width 67 height 37
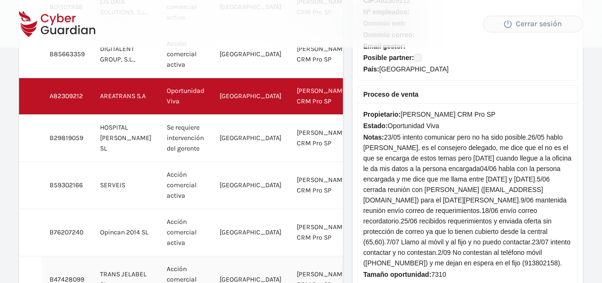
click at [117, 268] on td "TRANS JELABEL SL" at bounding box center [125, 279] width 67 height 47
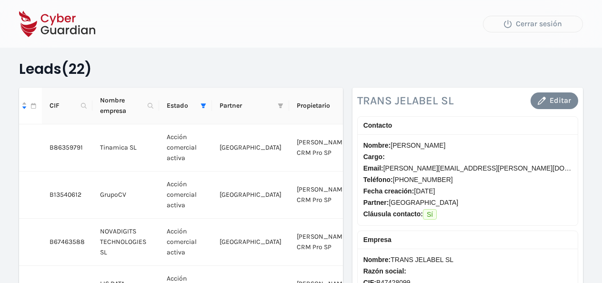
scroll to position [0, 0]
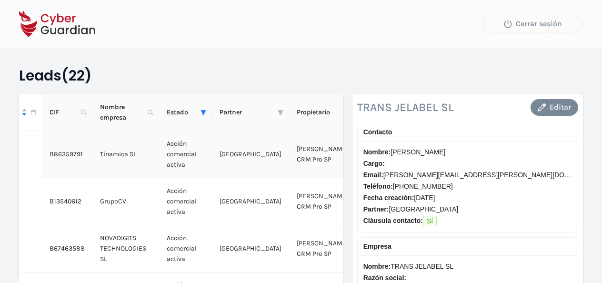
click at [107, 157] on td "Tinamica SL" at bounding box center [125, 154] width 67 height 47
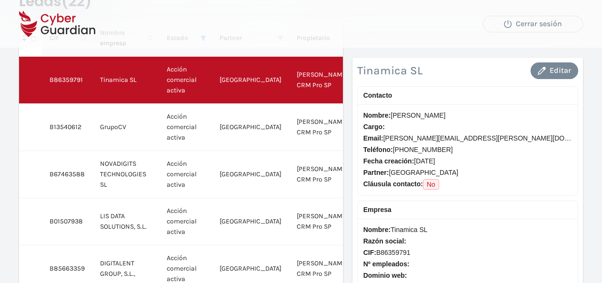
scroll to position [78, 0]
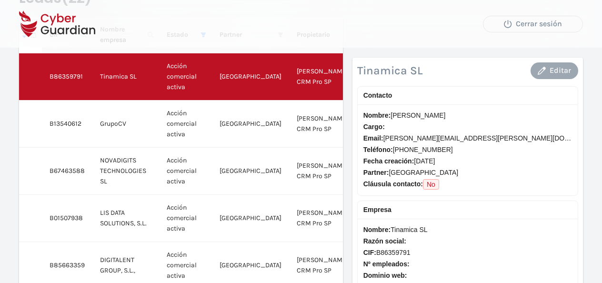
click at [551, 69] on div "Editar" at bounding box center [553, 70] width 33 height 11
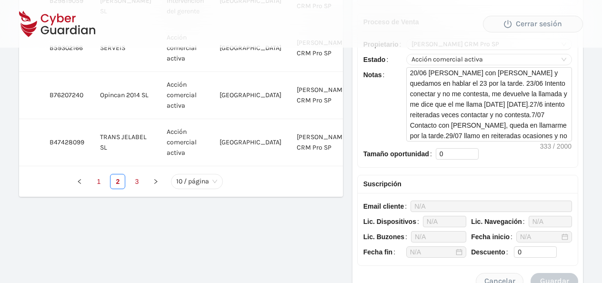
scroll to position [419, 0]
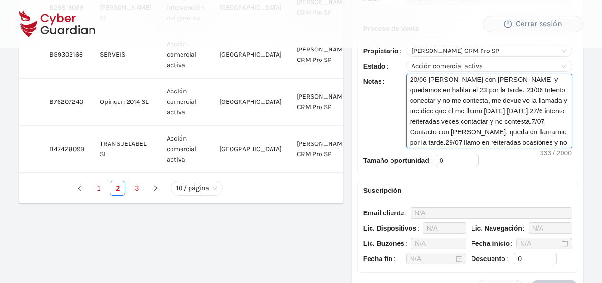
click at [526, 140] on textarea "20/06 Hablo con Enrique y quedamos en hablar el 23 por la tarde. 23/06 Intento …" at bounding box center [488, 110] width 165 height 73
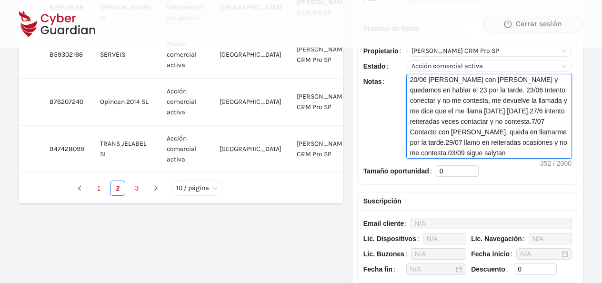
scroll to position [0, 0]
click at [423, 155] on textarea "20/06 Hablo con Enrique y quedamos en hablar el 23 por la tarde. 23/06 Intento …" at bounding box center [488, 116] width 165 height 84
type textarea "20/06 Hablo con Enrique y quedamos en hablar el 23 por la tarde. 23/06 Intento …"
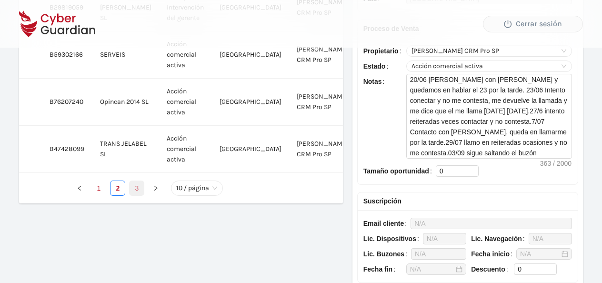
click at [135, 183] on link "3" at bounding box center [136, 188] width 14 height 14
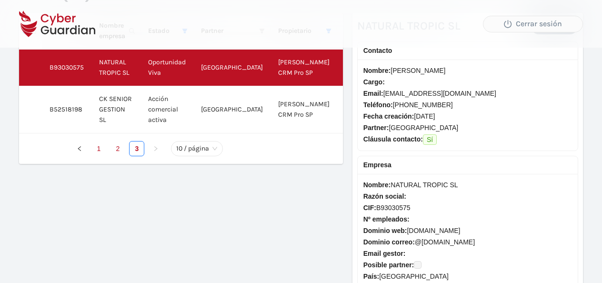
scroll to position [80, 0]
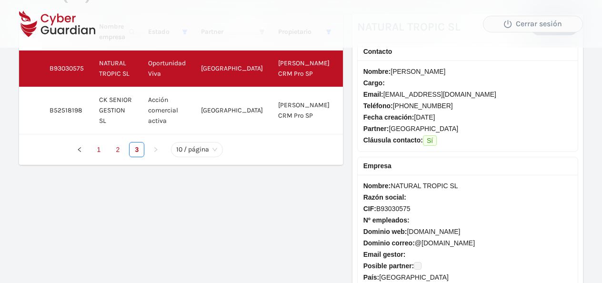
drag, startPoint x: 601, startPoint y: 91, endPoint x: 602, endPoint y: 78, distance: 13.8
click at [601, 78] on html "Cerrar sesión Leads (22) Fecha creación CIF Nombre empresa Estado Partner Propi…" at bounding box center [301, 61] width 602 height 283
click at [134, 108] on td "CK SENIOR GESTION SL" at bounding box center [115, 110] width 49 height 47
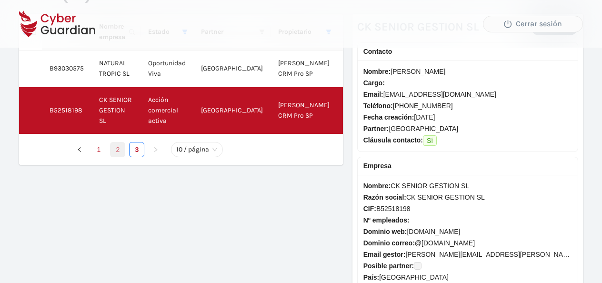
click at [121, 149] on link "2" at bounding box center [117, 149] width 14 height 14
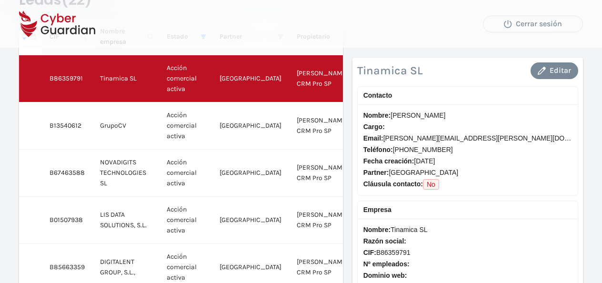
scroll to position [82, 0]
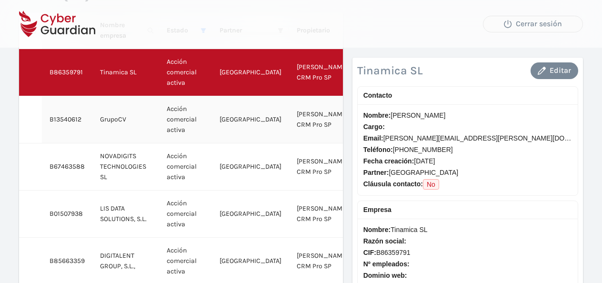
click at [191, 122] on td "Acción comercial activa" at bounding box center [185, 119] width 53 height 47
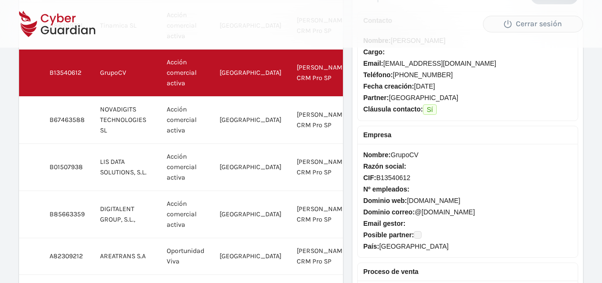
scroll to position [143, 0]
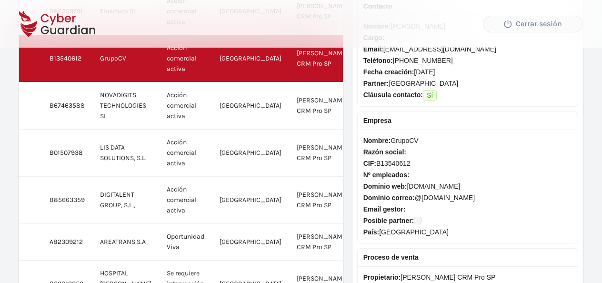
click at [587, 131] on div "Leads (22) Fecha creación CIF Nombre empresa Estado Partner Propietario Tamaño …" at bounding box center [301, 180] width 602 height 646
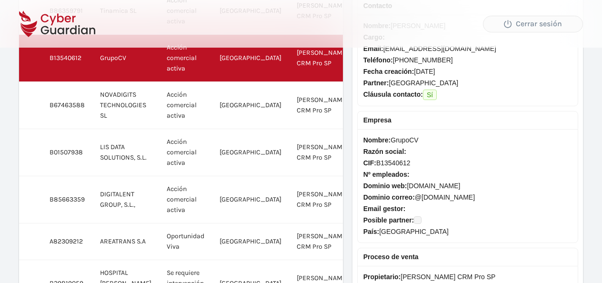
scroll to position [156, 0]
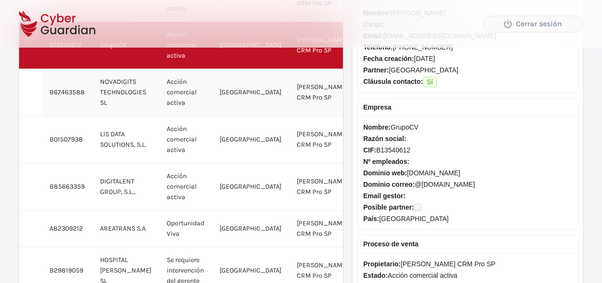
click at [108, 91] on td "NOVADIGITS TECHNOLOGIES SL" at bounding box center [125, 92] width 67 height 47
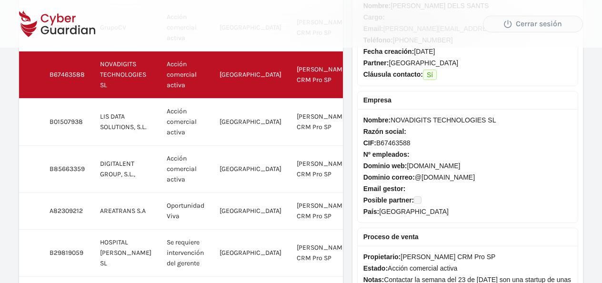
scroll to position [166, 0]
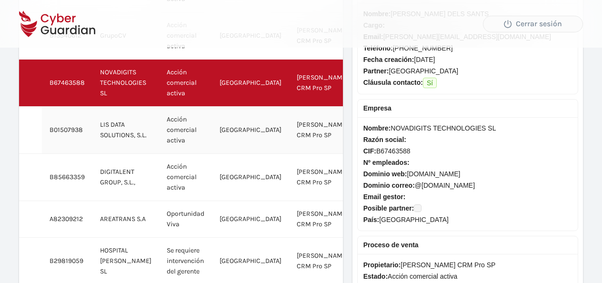
click at [174, 131] on td "Acción comercial activa" at bounding box center [185, 130] width 53 height 47
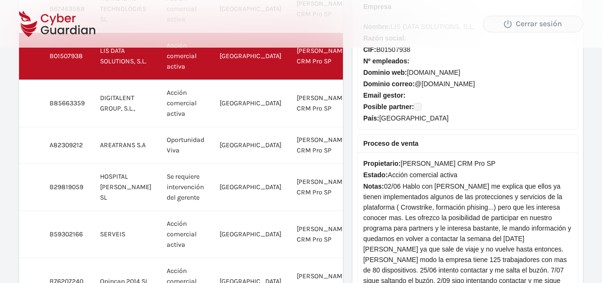
scroll to position [234, 0]
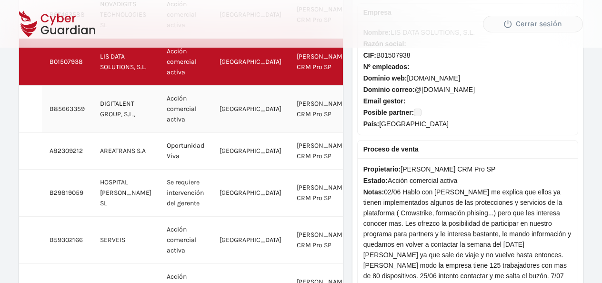
click at [119, 106] on td "DIGITALENT GROUP, S.L.," at bounding box center [125, 109] width 67 height 47
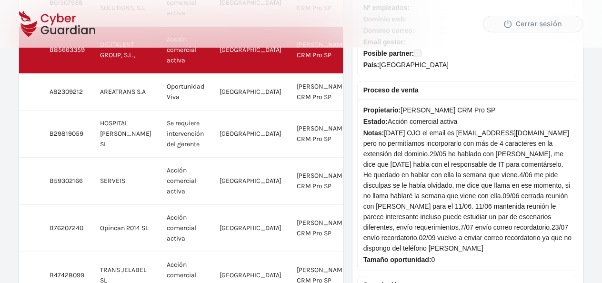
scroll to position [296, 0]
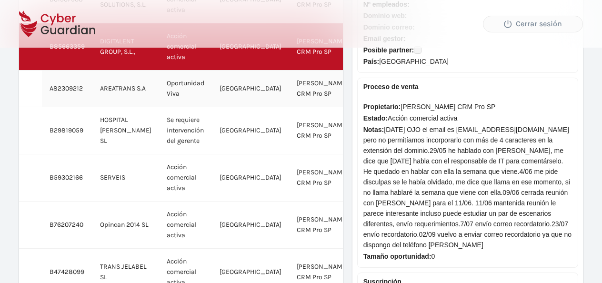
click at [108, 91] on td "AREATRANS S.A" at bounding box center [125, 88] width 67 height 37
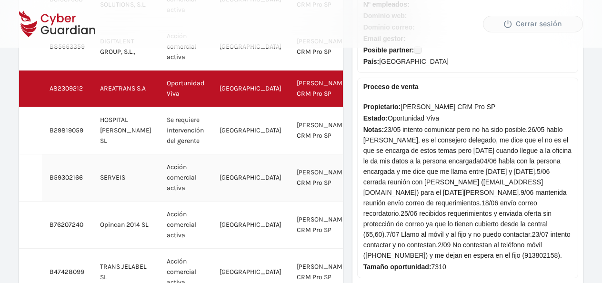
click at [127, 170] on td "SERVEIS" at bounding box center [125, 177] width 67 height 47
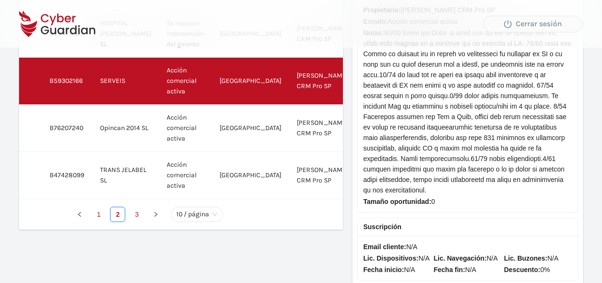
scroll to position [393, 0]
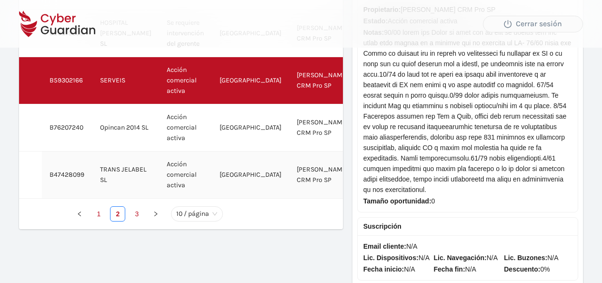
click at [107, 188] on td "TRANS JELABEL SL" at bounding box center [125, 174] width 67 height 47
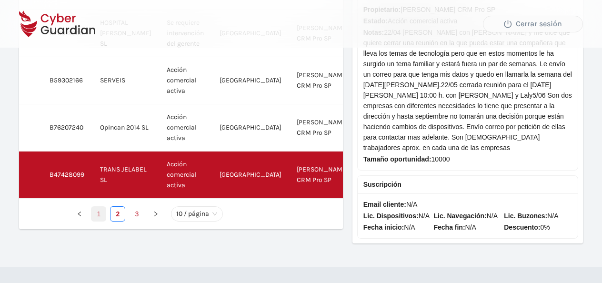
click at [97, 210] on link "1" at bounding box center [98, 214] width 14 height 14
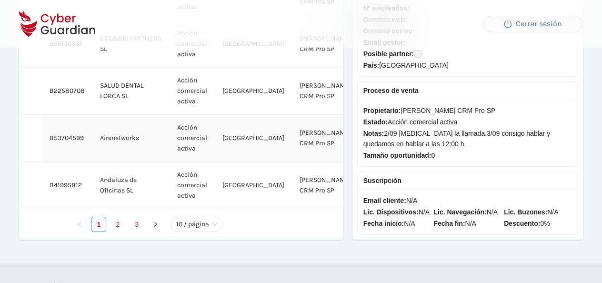
click at [129, 155] on td "Airenetworks" at bounding box center [130, 138] width 77 height 47
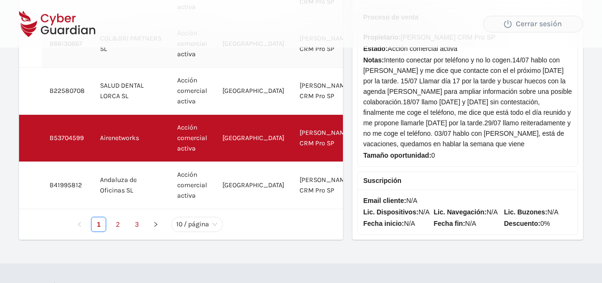
click at [123, 68] on td "COL&BRI PARTNERS SL" at bounding box center [130, 43] width 77 height 47
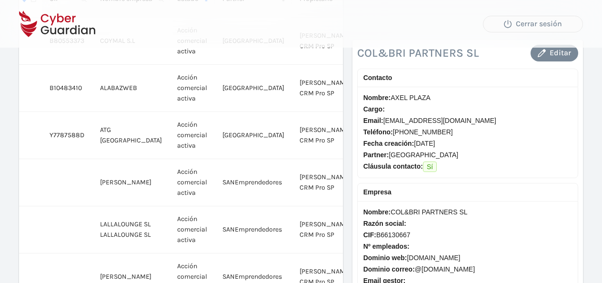
scroll to position [0, 0]
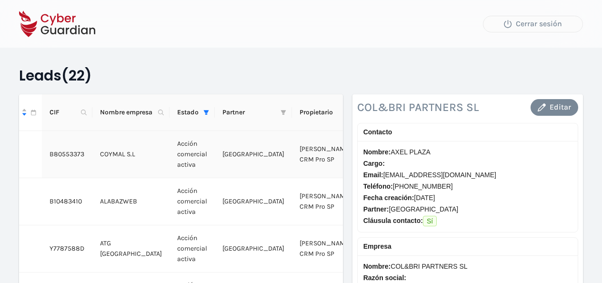
click at [193, 162] on td "Acción comercial activa" at bounding box center [191, 154] width 45 height 47
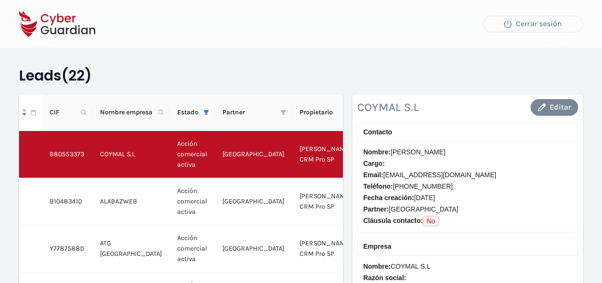
click at [601, 24] on nav "Cerrar sesión" at bounding box center [301, 24] width 602 height 48
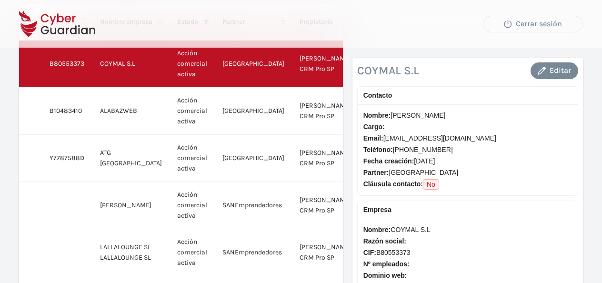
scroll to position [89, 0]
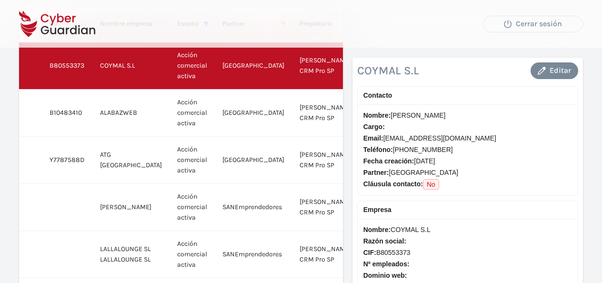
click at [429, 84] on div "COYMAL S.L Editar Contacto Nombre: LOURDES RUIZ RAMIREZ Cargo: Email: lruiz@coy…" at bounding box center [467, 275] width 230 height 437
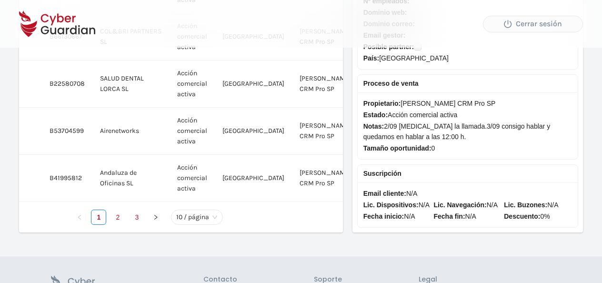
scroll to position [436, 0]
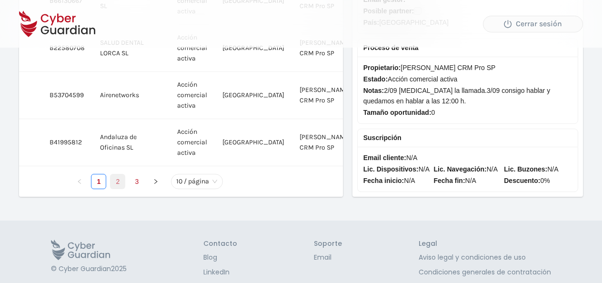
click at [120, 188] on link "2" at bounding box center [117, 181] width 14 height 14
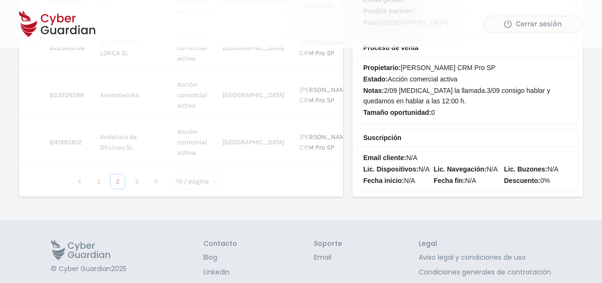
drag, startPoint x: 120, startPoint y: 198, endPoint x: 554, endPoint y: 60, distance: 454.9
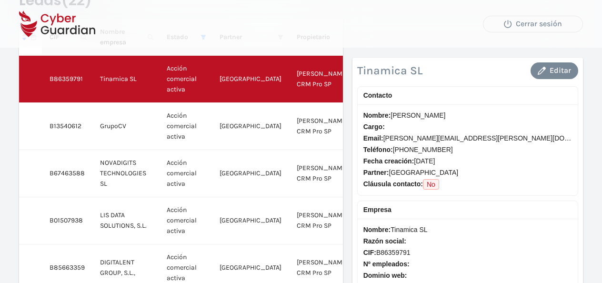
scroll to position [62, 0]
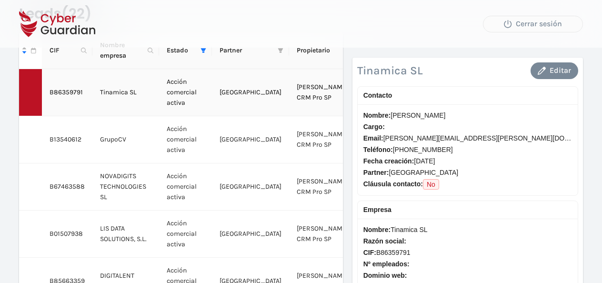
click at [143, 87] on td "Tinamica SL" at bounding box center [125, 92] width 67 height 47
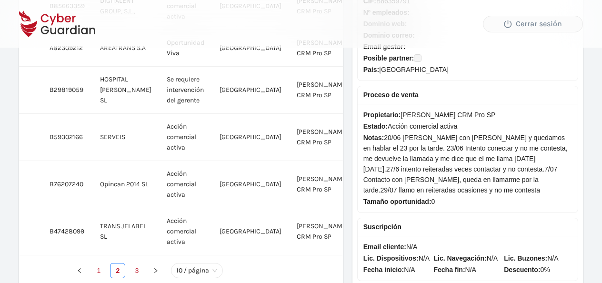
scroll to position [341, 0]
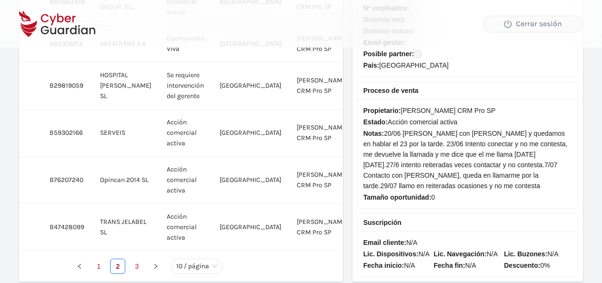
drag, startPoint x: 604, startPoint y: 133, endPoint x: 441, endPoint y: 14, distance: 201.3
click at [441, 14] on nav "Cerrar sesión" at bounding box center [301, 24] width 602 height 48
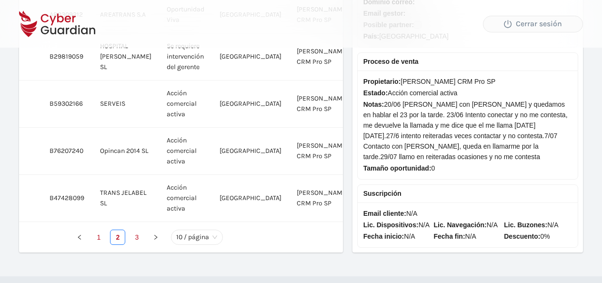
scroll to position [370, 0]
click at [413, 157] on span "Notas: 20/06 Hablo con Enrique y quedamos en hablar el 23 por la tarde. 23/06 I…" at bounding box center [467, 130] width 208 height 63
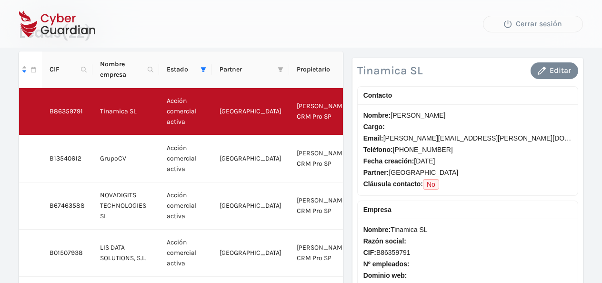
scroll to position [45, 0]
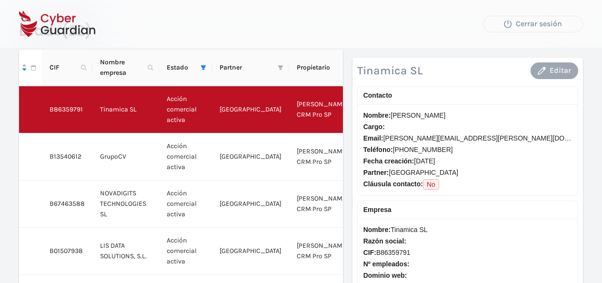
click at [550, 67] on div "Editar" at bounding box center [553, 70] width 33 height 11
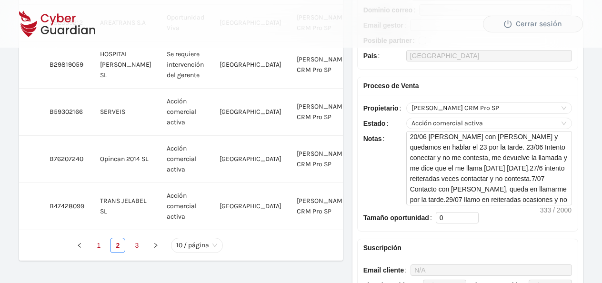
scroll to position [363, 0]
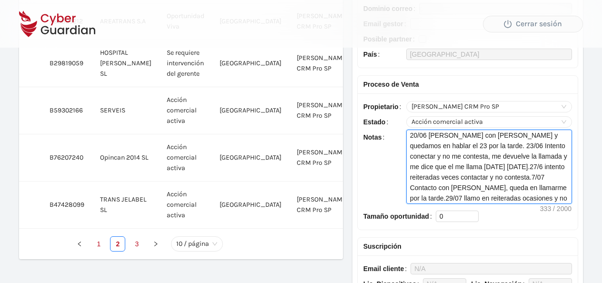
click at [522, 194] on textarea "20/06 Hablo con Enrique y quedamos en hablar el 23 por la tarde. 23/06 Intento …" at bounding box center [488, 166] width 165 height 73
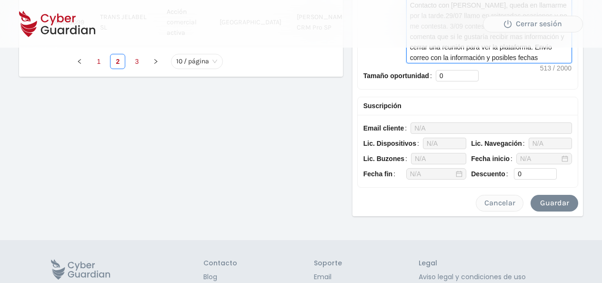
scroll to position [552, 0]
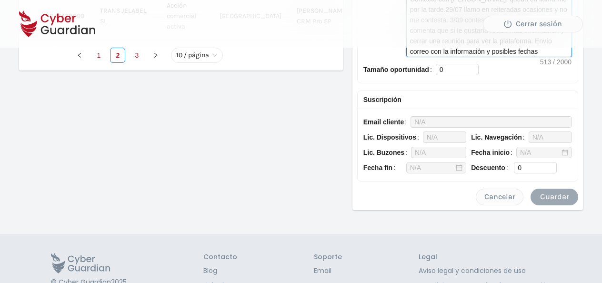
type textarea "20/06 Hablo con Enrique y quedamos en hablar el 23 por la tarde. 23/06 Intento …"
click at [555, 193] on div "Guardar" at bounding box center [553, 196] width 33 height 11
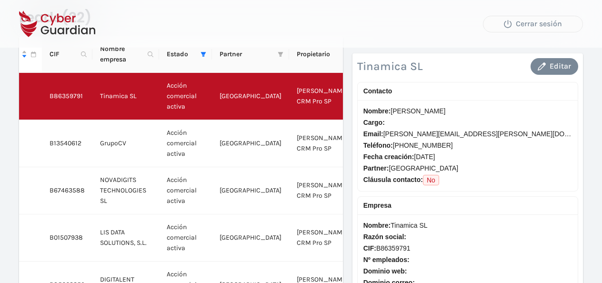
scroll to position [0, 0]
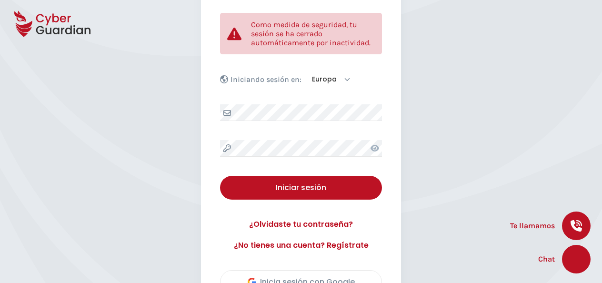
scroll to position [120, 0]
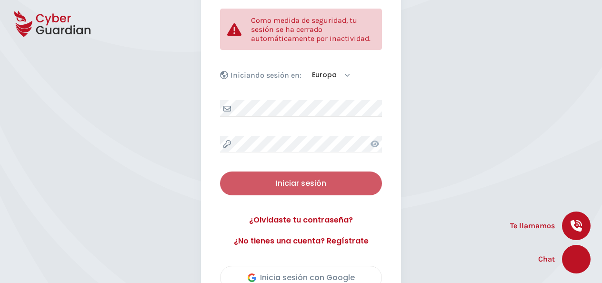
click at [281, 181] on div "Iniciar sesión" at bounding box center [301, 183] width 148 height 11
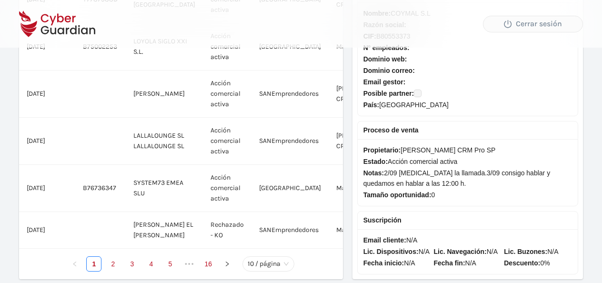
scroll to position [414, 0]
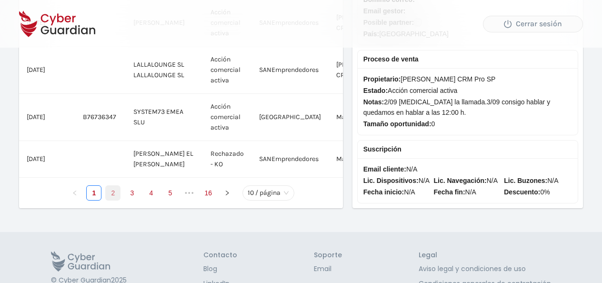
click at [119, 200] on link "2" at bounding box center [113, 193] width 14 height 14
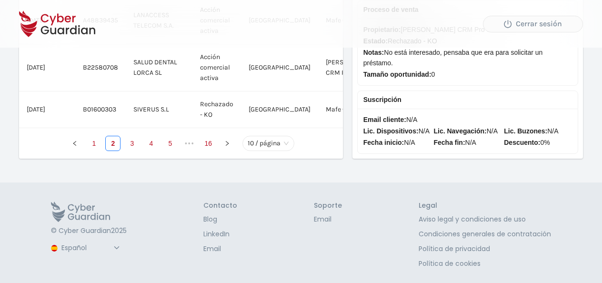
click at [575, 85] on div "Propietario: [PERSON_NAME] Pro SP Estado: Rechazado - KO Notas: No está interes…" at bounding box center [467, 52] width 220 height 67
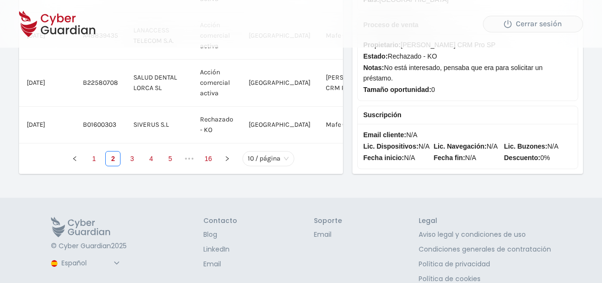
scroll to position [401, 0]
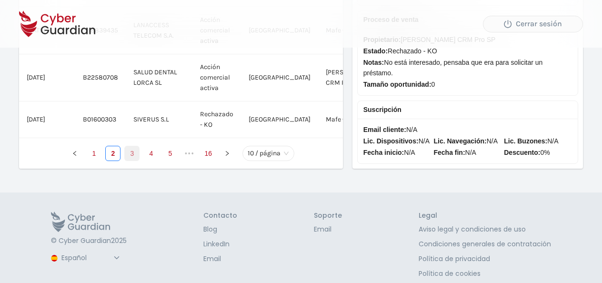
click at [132, 160] on link "3" at bounding box center [132, 153] width 14 height 14
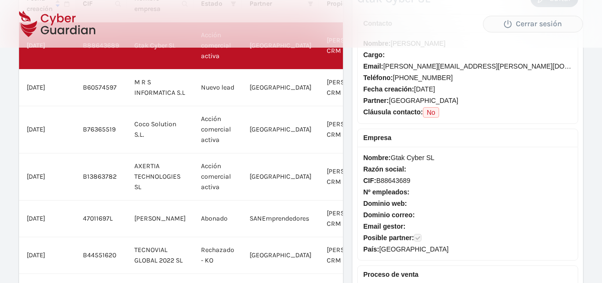
scroll to position [0, 0]
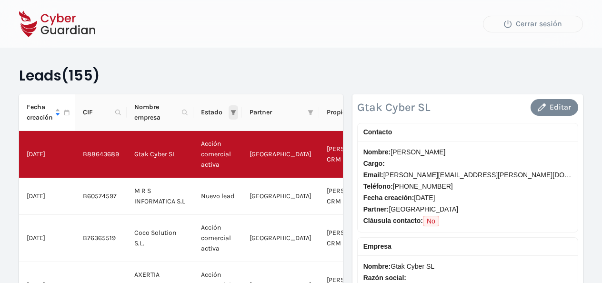
click at [232, 110] on icon "filter" at bounding box center [232, 112] width 5 height 5
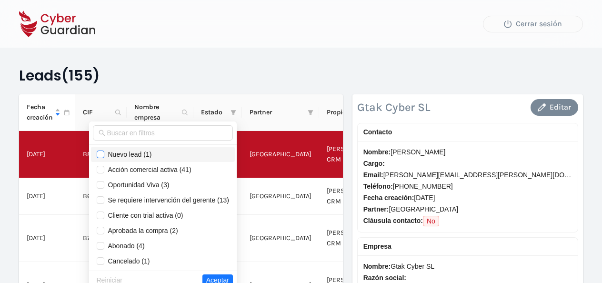
click at [99, 152] on input "checkbox" at bounding box center [101, 154] width 8 height 8
checkbox input "true"
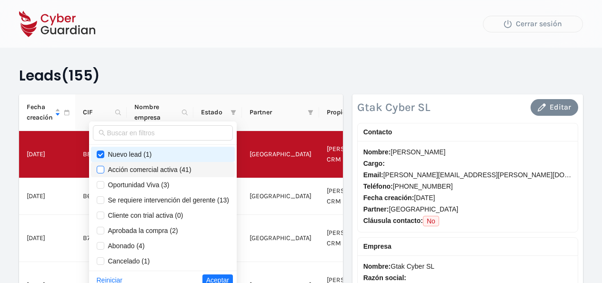
click at [98, 167] on input "checkbox" at bounding box center [101, 170] width 8 height 8
checkbox input "true"
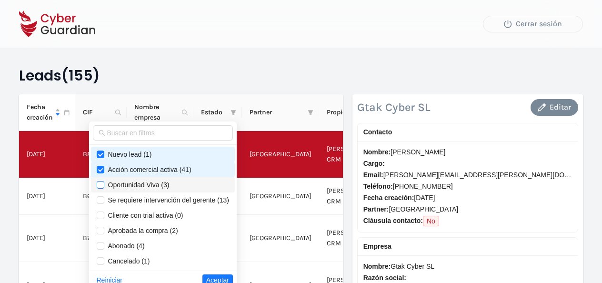
click at [98, 179] on label at bounding box center [101, 184] width 8 height 10
click at [98, 181] on input "checkbox" at bounding box center [101, 185] width 8 height 8
checkbox input "true"
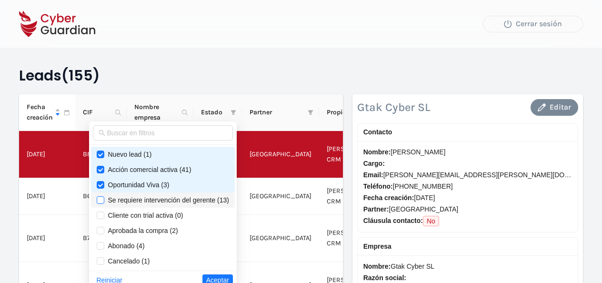
click at [97, 200] on input "checkbox" at bounding box center [101, 200] width 8 height 8
checkbox input "true"
click at [213, 281] on span "Aceptar" at bounding box center [217, 280] width 23 height 10
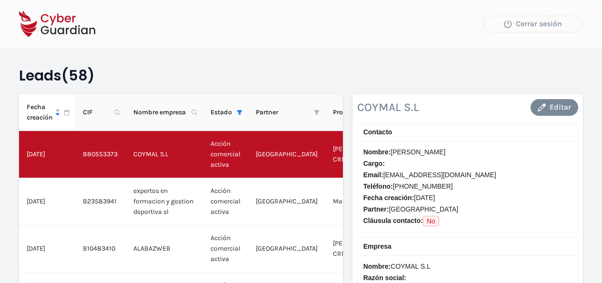
click at [333, 115] on span "Propietario" at bounding box center [355, 112] width 44 height 10
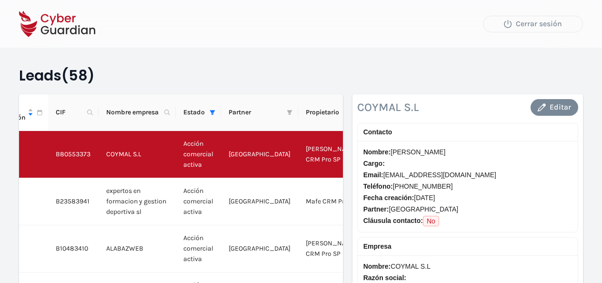
scroll to position [0, 30]
click at [351, 110] on icon "filter" at bounding box center [353, 112] width 5 height 5
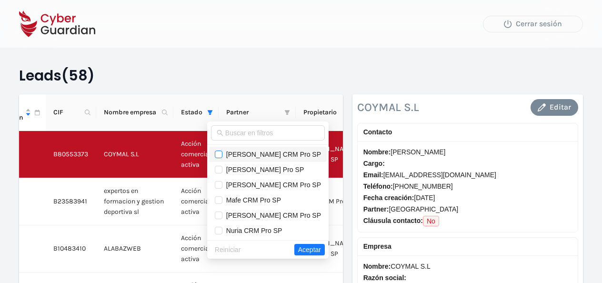
click at [222, 154] on input "checkbox" at bounding box center [219, 154] width 8 height 8
checkbox input "true"
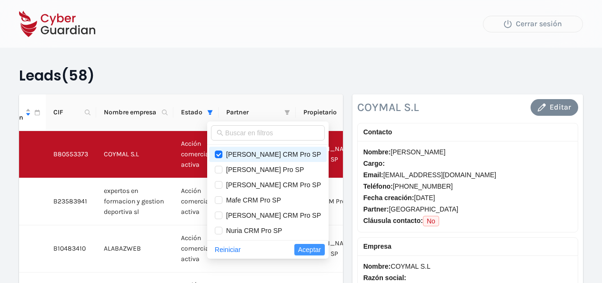
click at [301, 250] on span "Aceptar" at bounding box center [309, 249] width 23 height 10
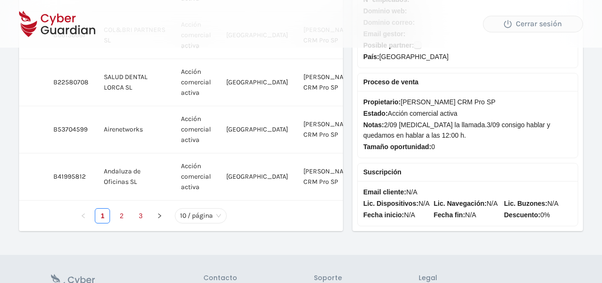
scroll to position [451, 0]
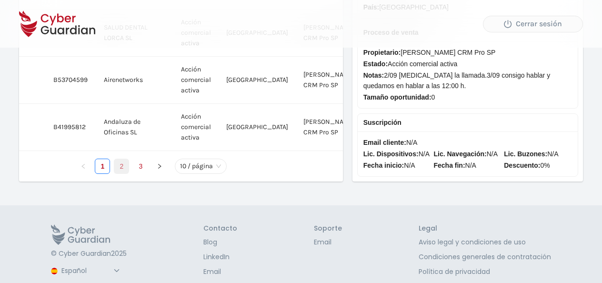
click at [120, 173] on link "2" at bounding box center [121, 166] width 14 height 14
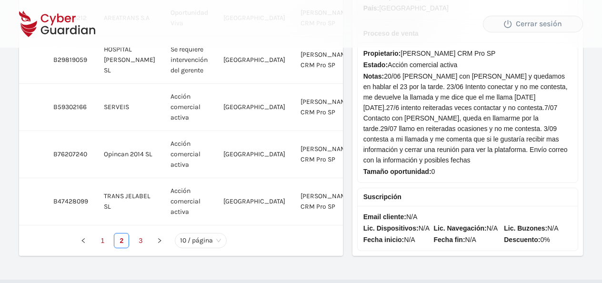
scroll to position [366, 0]
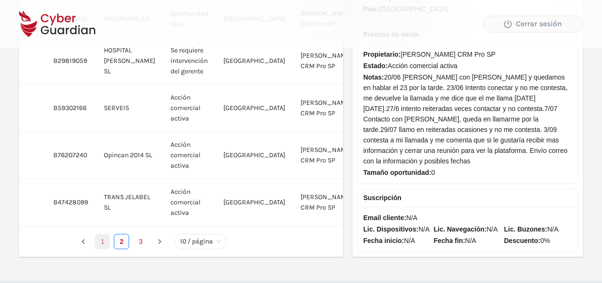
click at [101, 239] on link "1" at bounding box center [102, 241] width 14 height 14
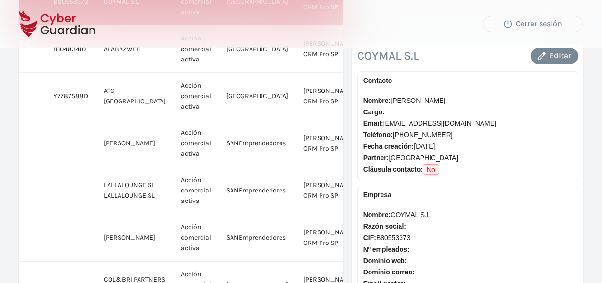
scroll to position [0, 0]
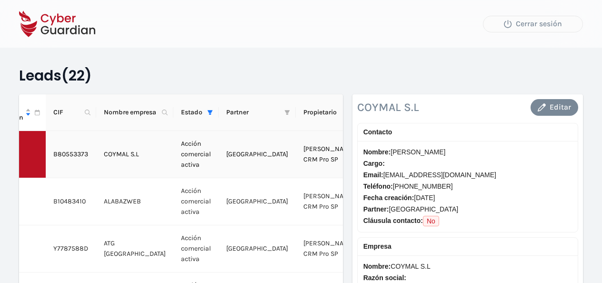
click at [251, 154] on td "santander" at bounding box center [256, 154] width 77 height 47
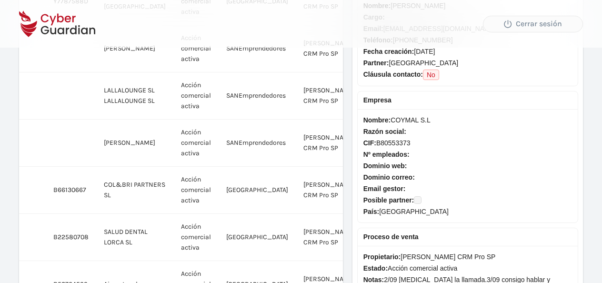
scroll to position [113, 0]
